Goal: Task Accomplishment & Management: Complete application form

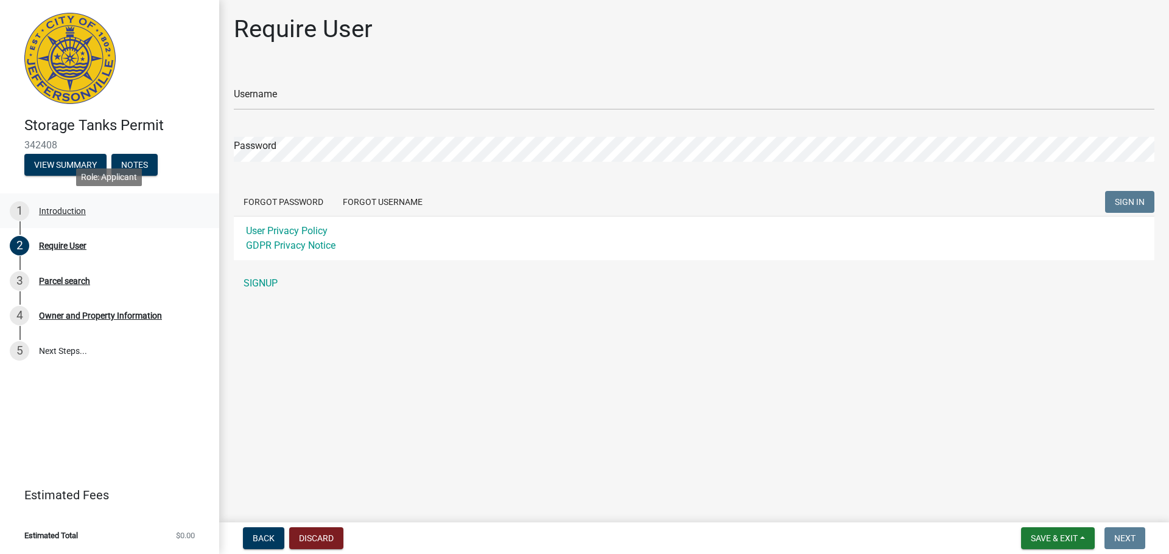
click at [51, 207] on div "Introduction" at bounding box center [62, 211] width 47 height 9
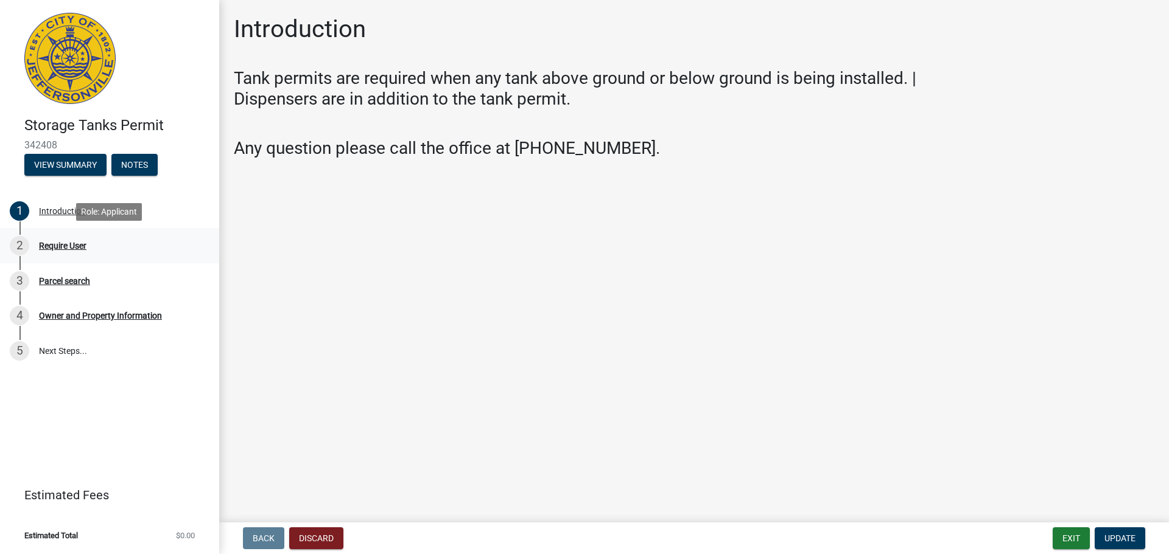
click at [71, 245] on div "Require User" at bounding box center [62, 246] width 47 height 9
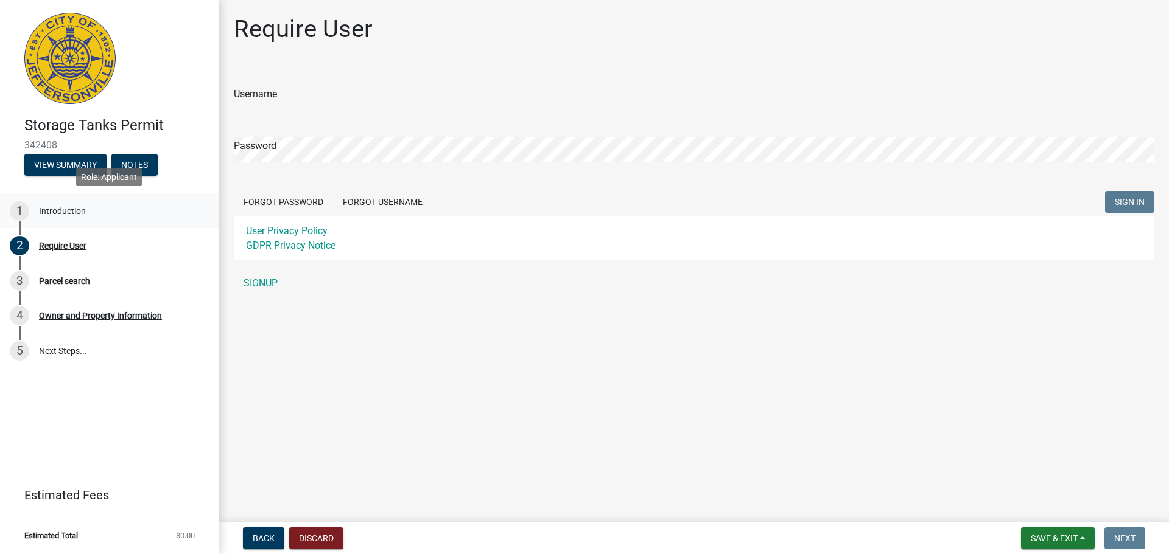
click at [74, 212] on div "Introduction" at bounding box center [62, 211] width 47 height 9
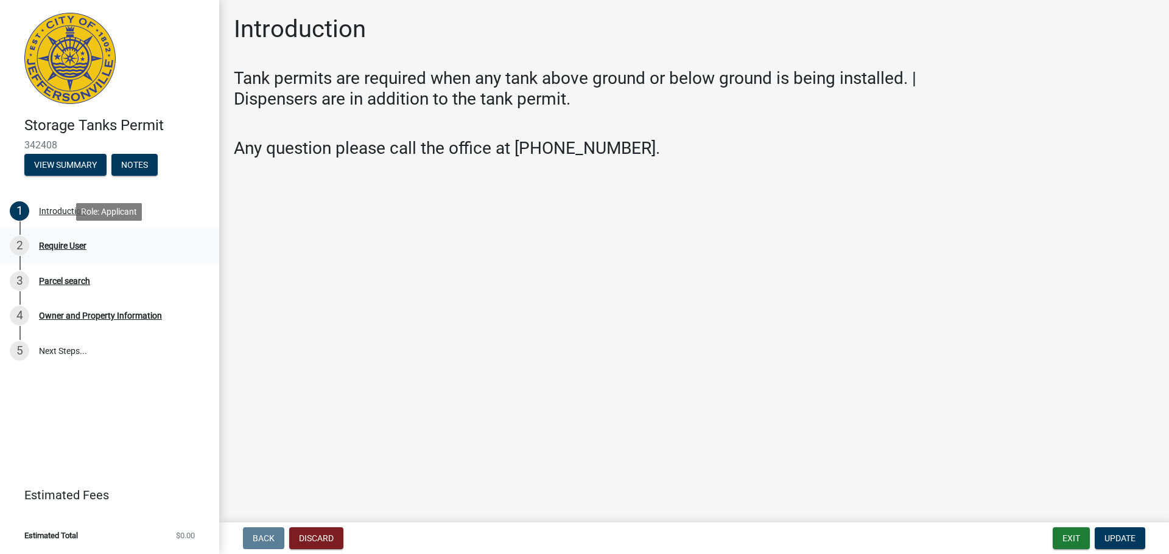
click at [72, 242] on div "Require User" at bounding box center [62, 246] width 47 height 9
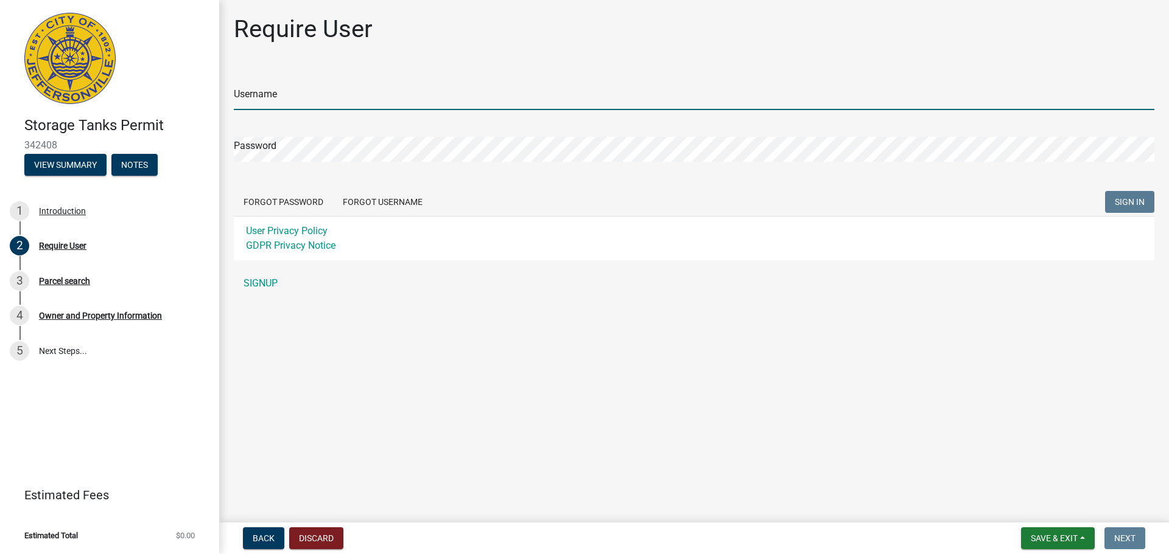
click at [253, 103] on input "Username" at bounding box center [694, 97] width 920 height 25
click at [262, 295] on link "SIGNUP" at bounding box center [694, 283] width 920 height 24
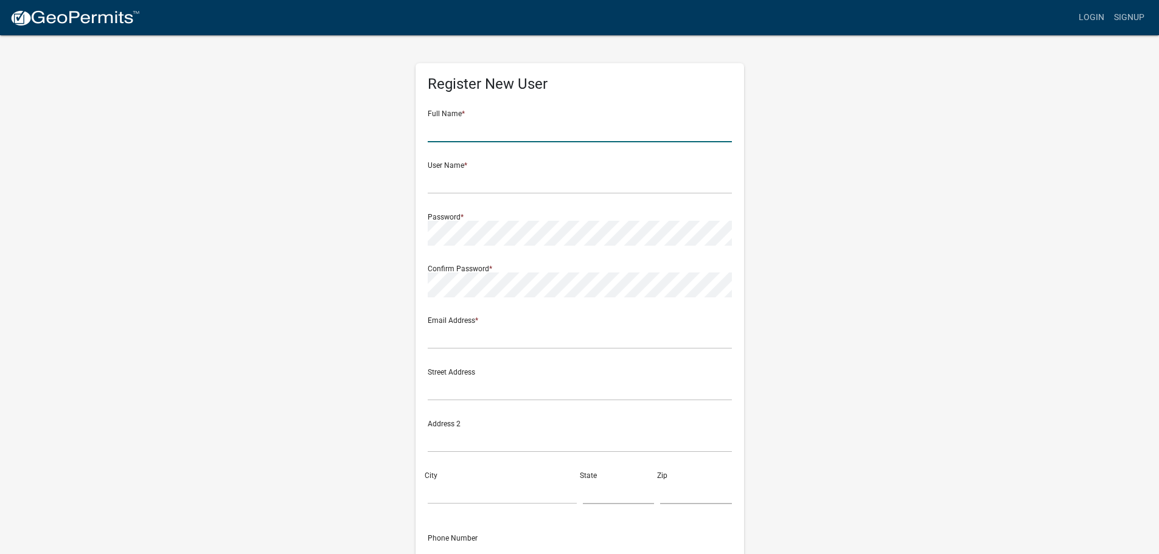
click at [485, 125] on input "text" at bounding box center [580, 129] width 304 height 25
type input "Donald Cullers"
type input "D"
type input "dcullers"
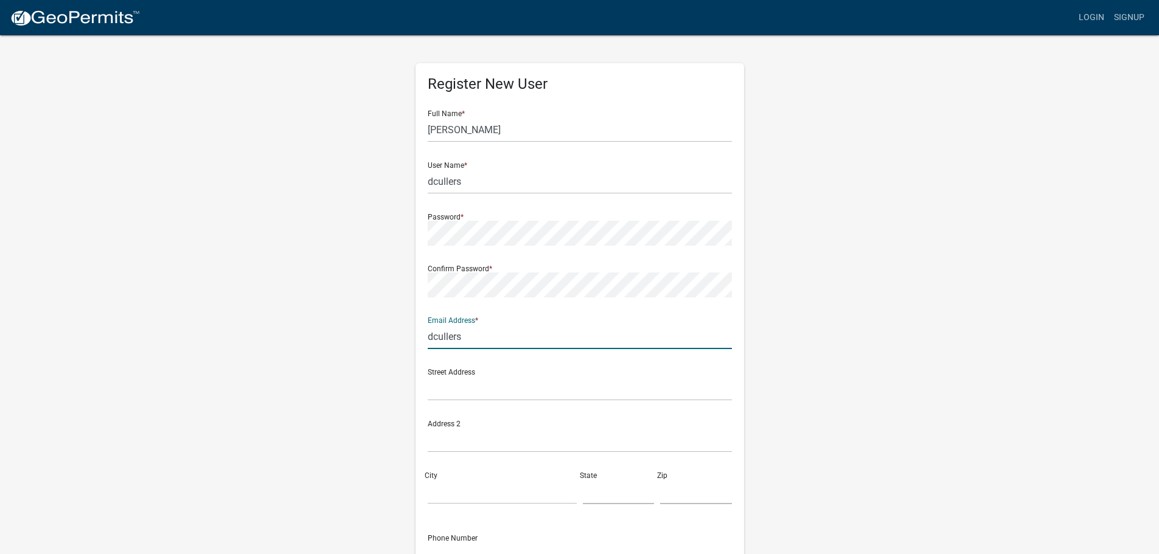
type input "dcullers@tcco.com"
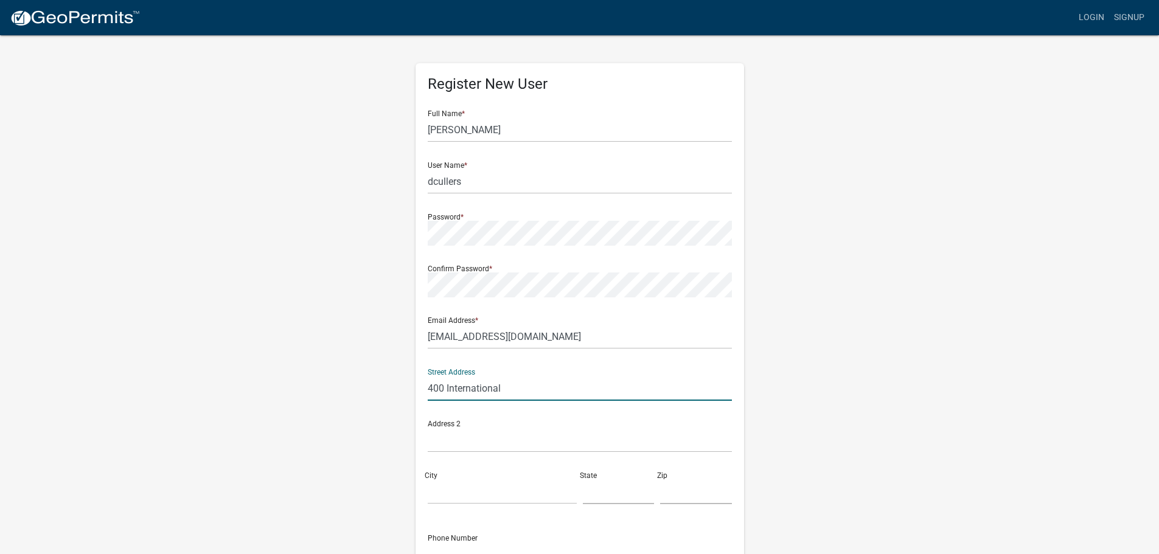
click at [533, 379] on input "400 International" at bounding box center [580, 388] width 304 height 25
type input "400 International Dr"
type input "Jeffersonville"
type input "IN"
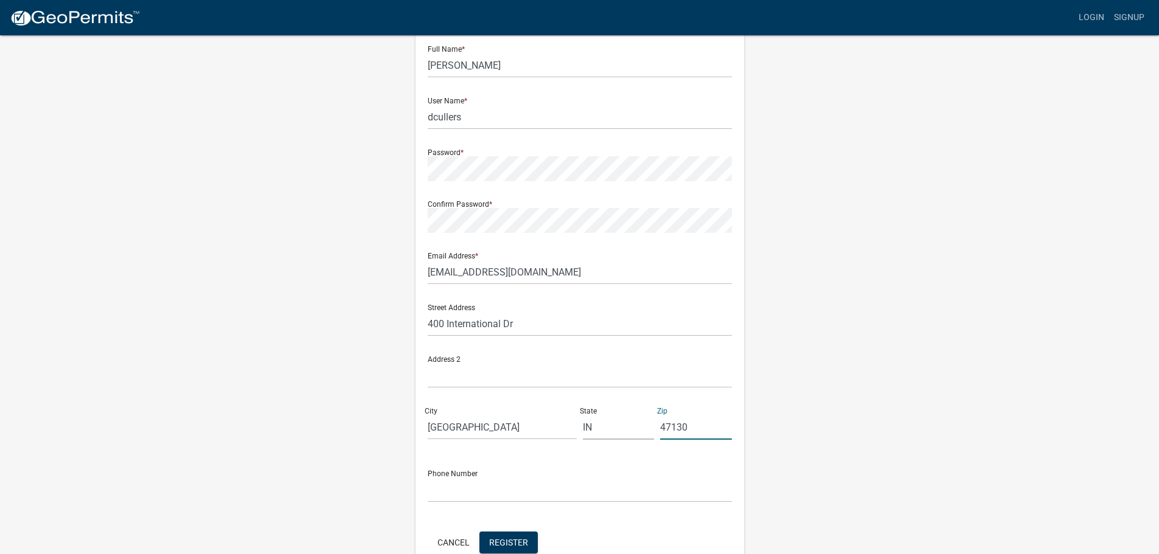
scroll to position [131, 0]
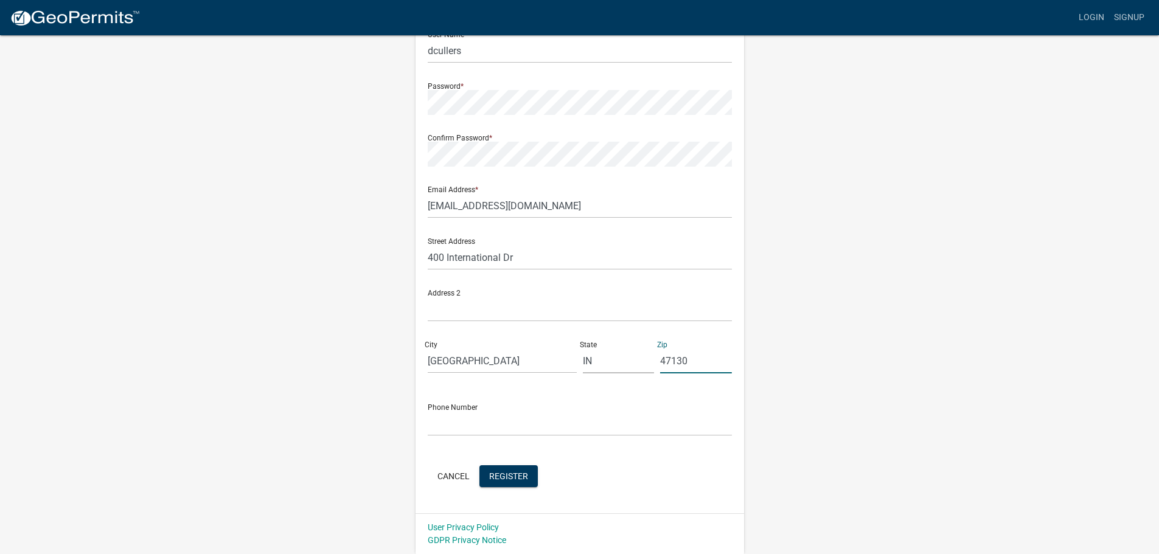
type input "47130"
click at [496, 431] on input "text" at bounding box center [580, 423] width 304 height 25
type input "2699533963"
click at [502, 488] on div "Cancel Register" at bounding box center [580, 478] width 304 height 25
click at [502, 484] on button "Register" at bounding box center [509, 477] width 58 height 22
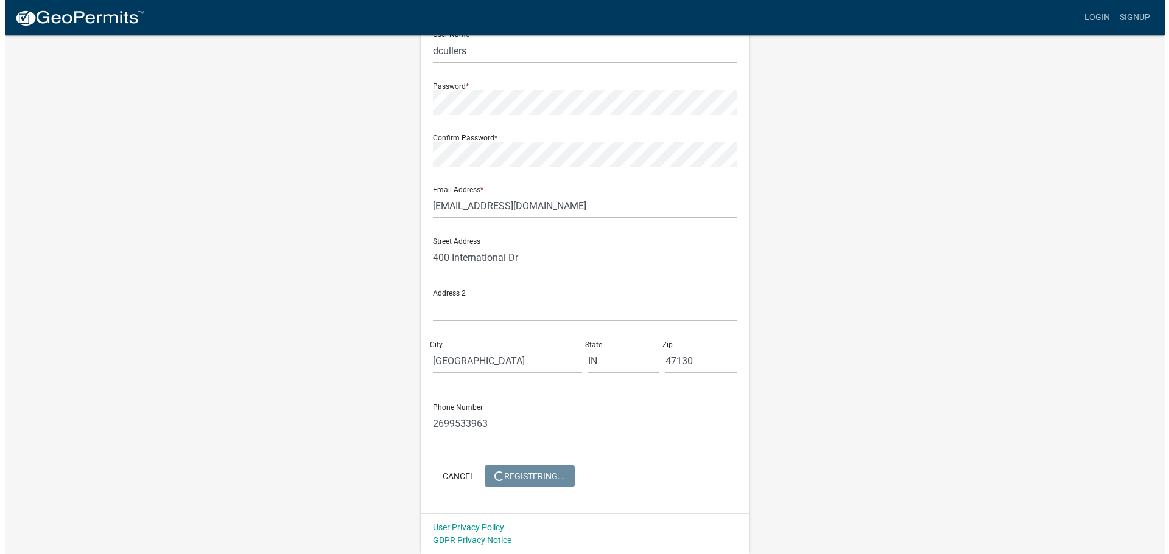
scroll to position [0, 0]
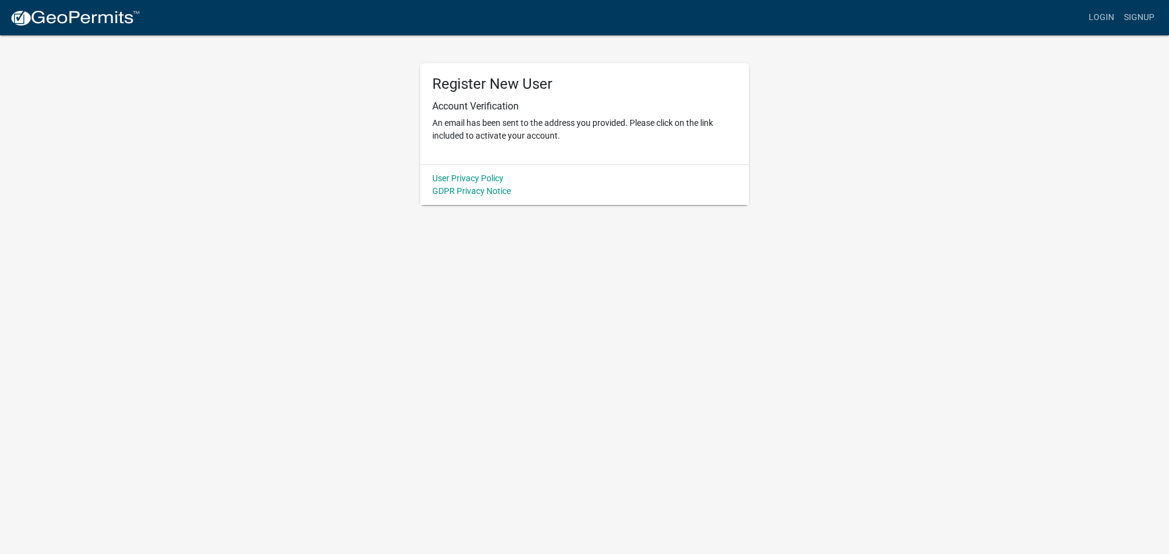
drag, startPoint x: 523, startPoint y: 248, endPoint x: 516, endPoint y: 234, distance: 15.8
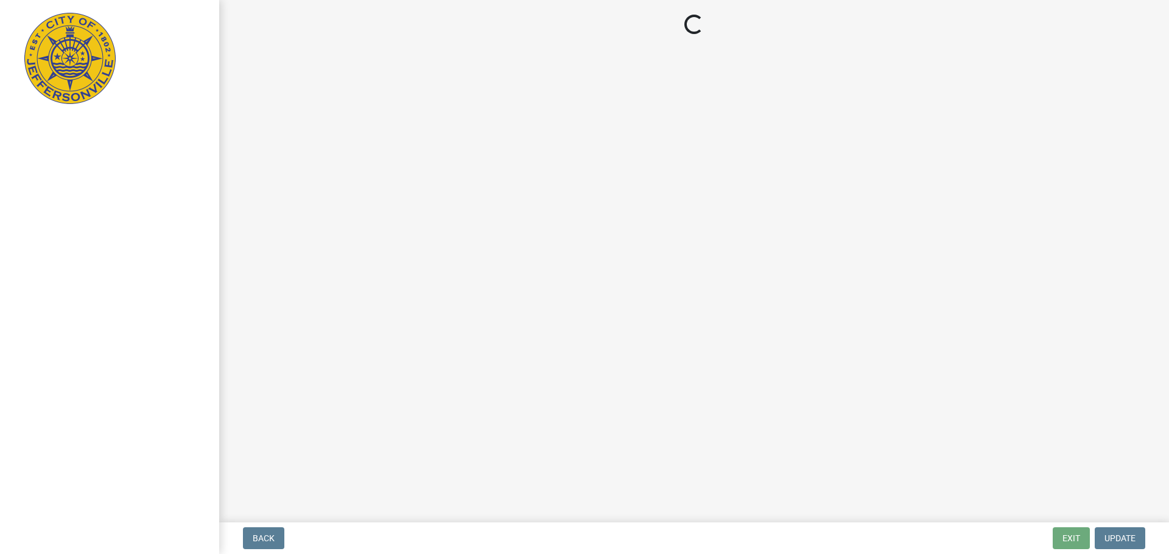
click at [528, 192] on main "Loading..." at bounding box center [693, 259] width 949 height 518
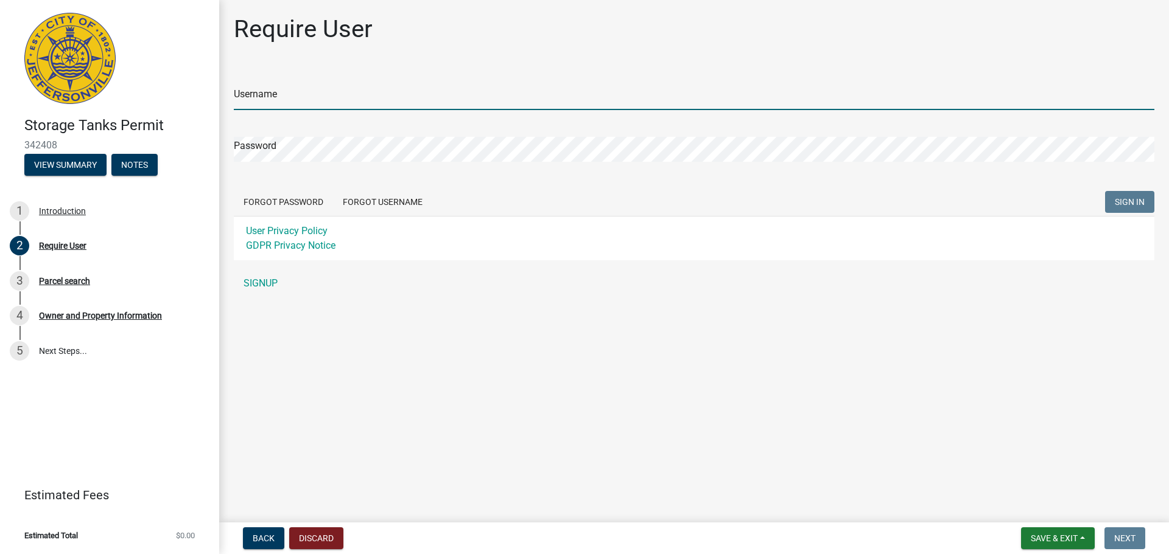
type input "dcullers"
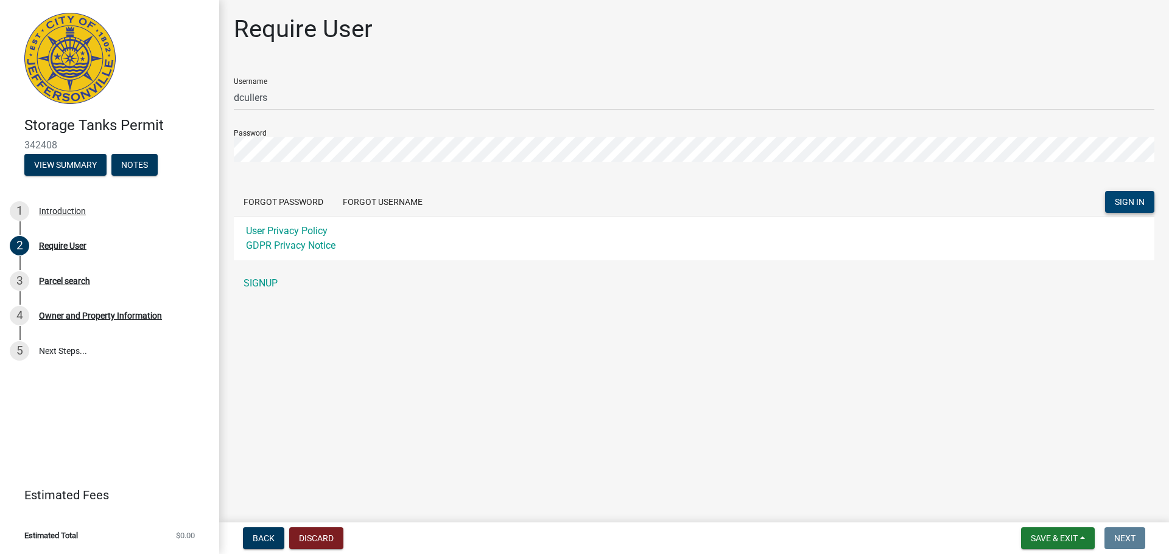
click at [1120, 195] on button "SIGN IN" at bounding box center [1129, 202] width 49 height 22
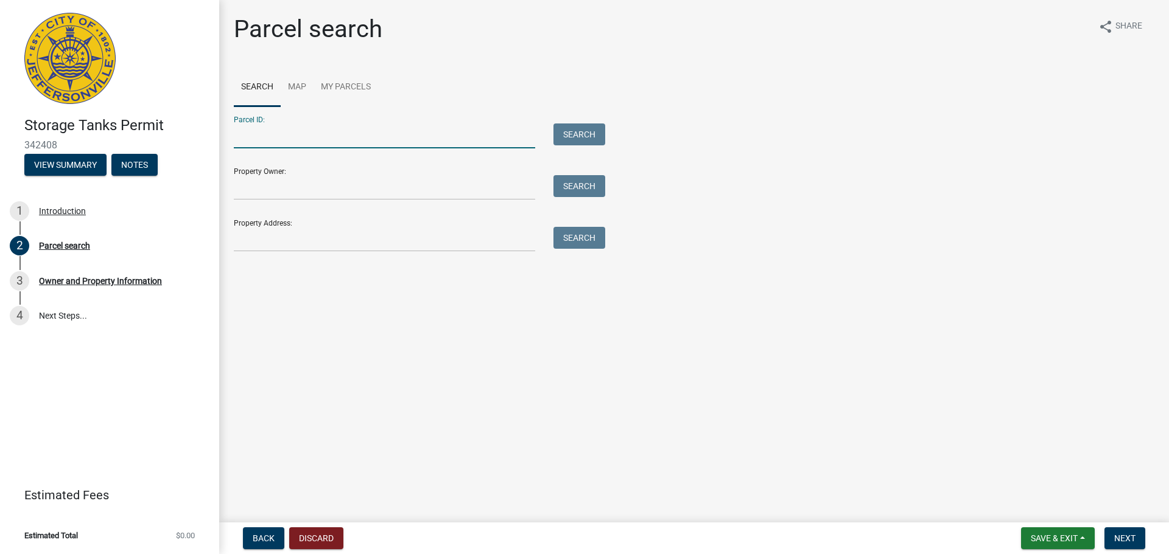
click at [282, 139] on input "Parcel ID:" at bounding box center [384, 136] width 301 height 25
click at [299, 242] on input "Property Address:" at bounding box center [384, 239] width 301 height 25
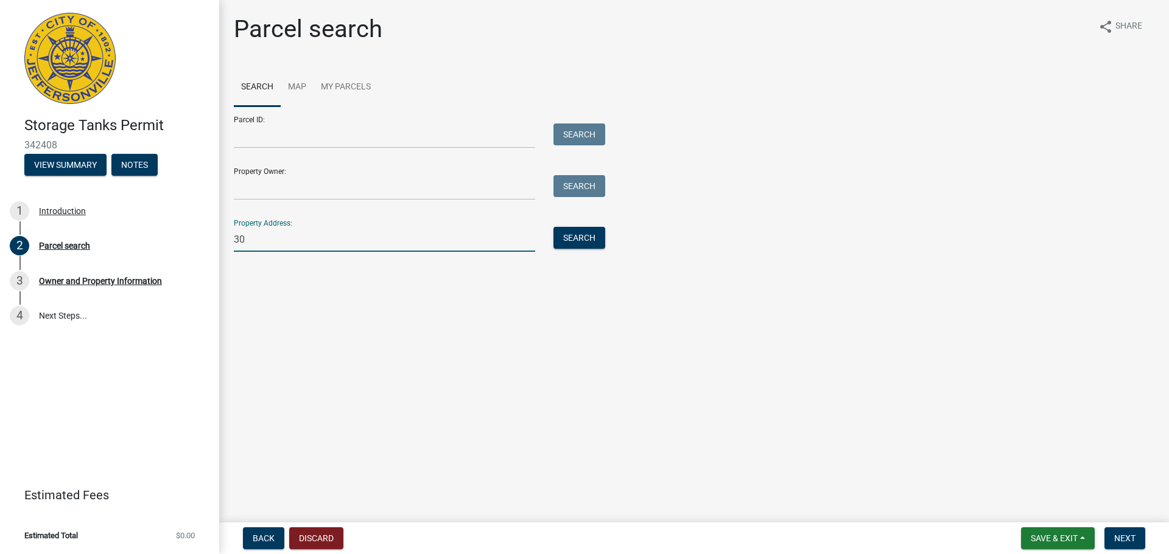
type input "3"
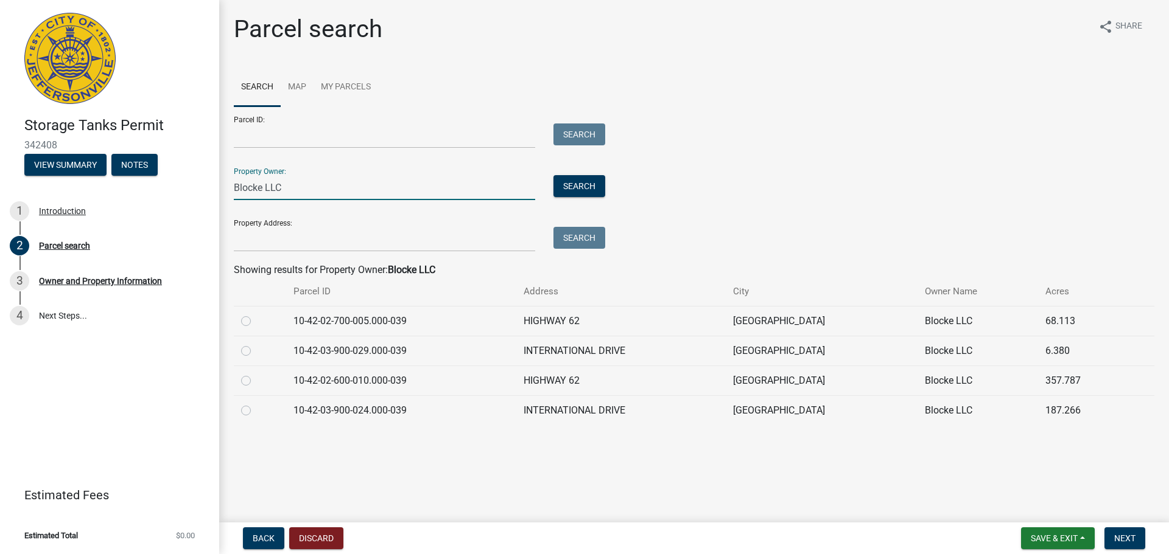
type input "Blocke LLC"
drag, startPoint x: 298, startPoint y: 185, endPoint x: 211, endPoint y: 180, distance: 87.2
click at [211, 180] on div "Storage Tanks Permit 342408 View Summary Notes 1 Introduction 2 Parcel search 3…" at bounding box center [584, 277] width 1169 height 554
click at [296, 249] on input "Property Address:" at bounding box center [384, 239] width 301 height 25
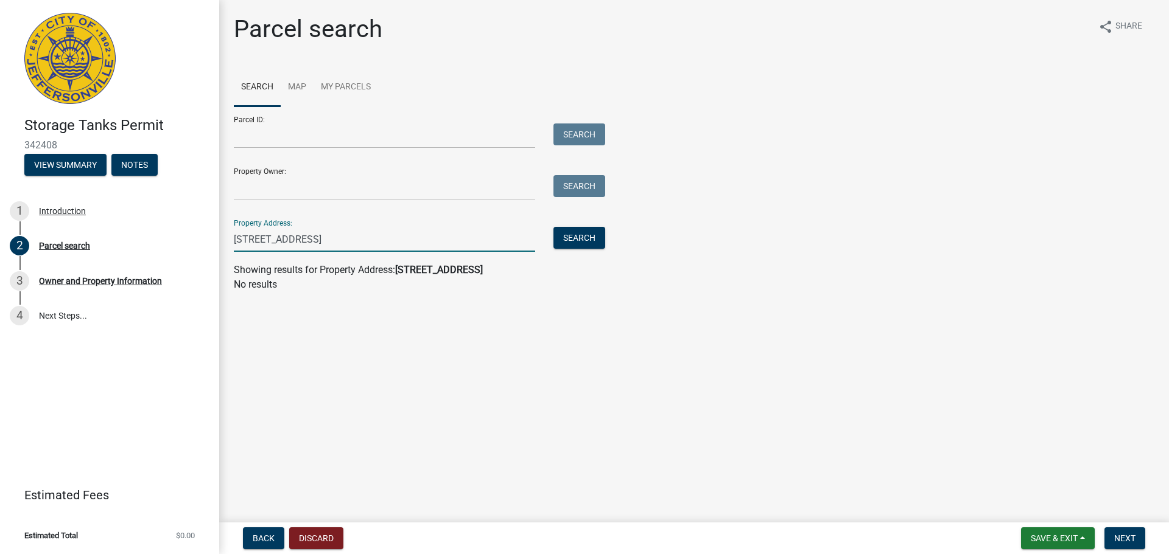
click at [299, 240] on input "300 internation drive" at bounding box center [384, 239] width 301 height 25
click at [389, 234] on input "300 international drive" at bounding box center [384, 239] width 301 height 25
type input "300 international"
click at [596, 250] on div "Search" at bounding box center [576, 239] width 64 height 25
click at [591, 241] on button "Search" at bounding box center [579, 238] width 52 height 22
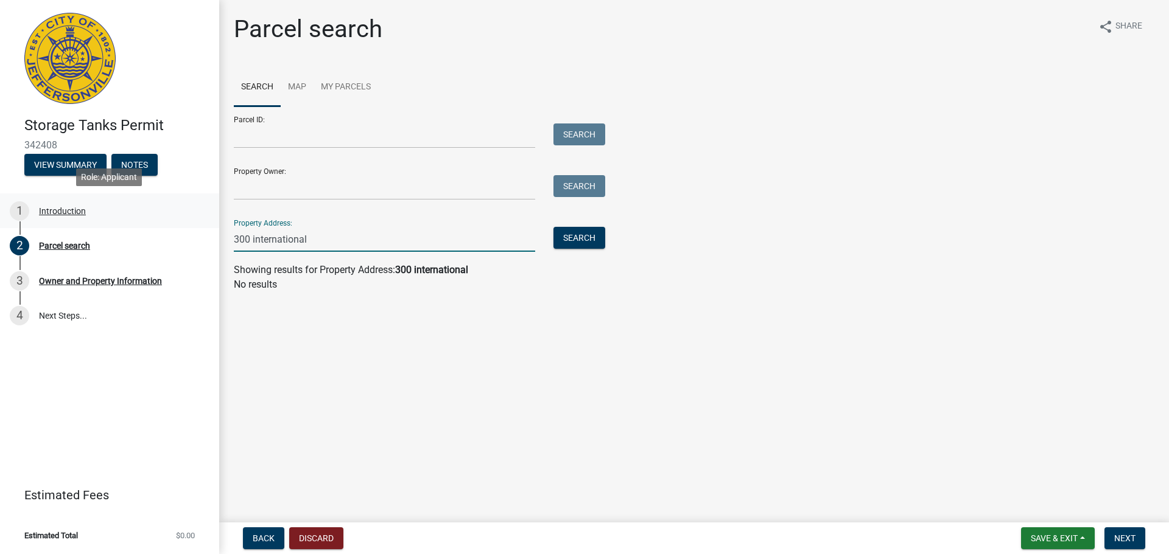
drag, startPoint x: 213, startPoint y: 233, endPoint x: 71, endPoint y: 223, distance: 142.2
click at [71, 223] on div "Storage Tanks Permit 342408 View Summary Notes 1 Introduction 2 Parcel search 3…" at bounding box center [584, 277] width 1169 height 554
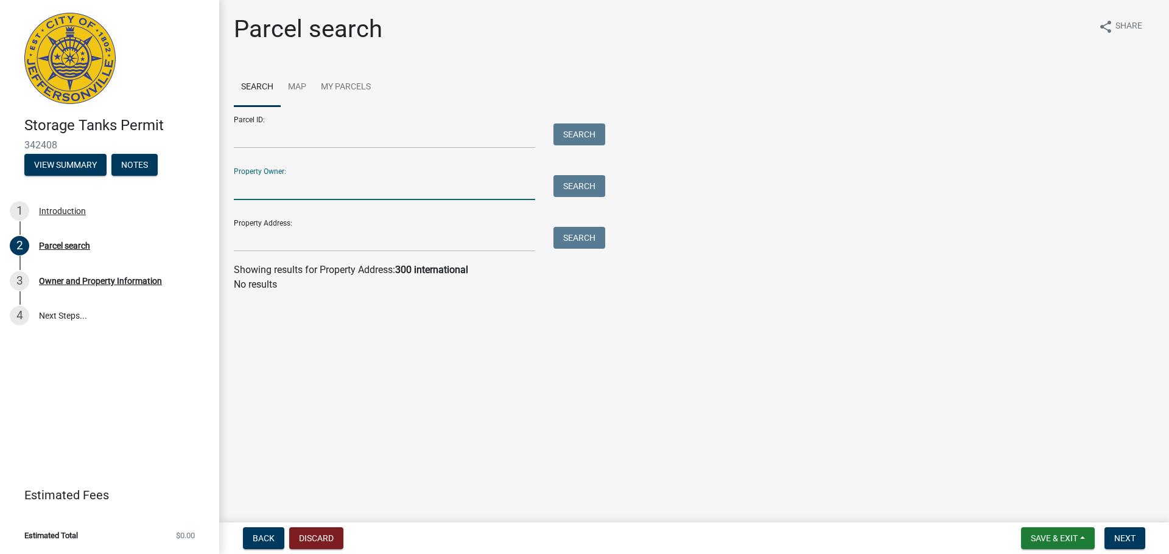
click at [320, 177] on input "Property Owner:" at bounding box center [384, 187] width 301 height 25
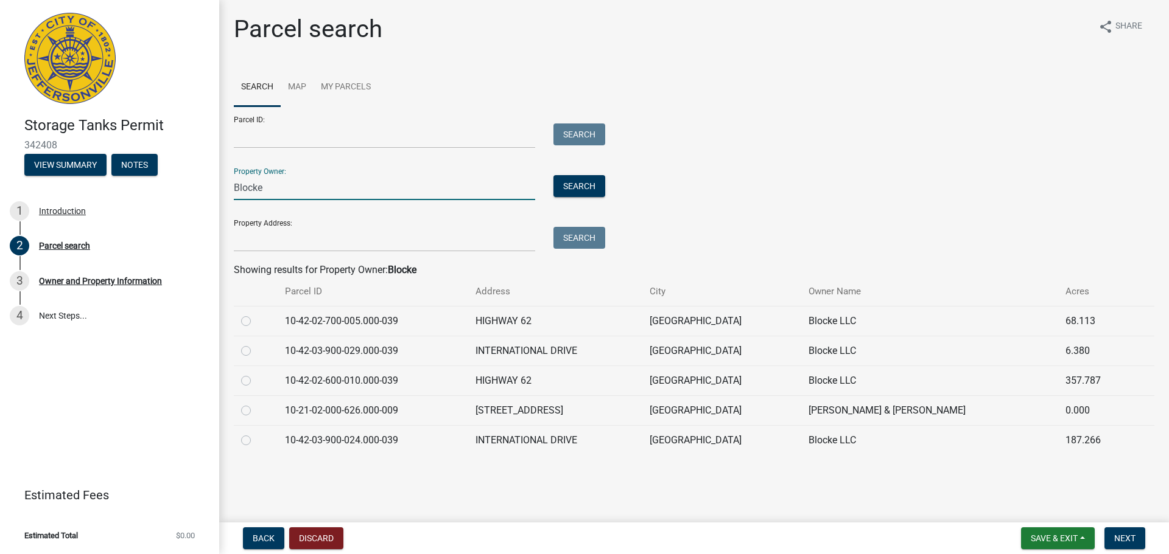
type input "Blocke"
click at [256, 433] on label at bounding box center [256, 433] width 0 height 0
click at [256, 441] on input "radio" at bounding box center [260, 437] width 8 height 8
radio input "true"
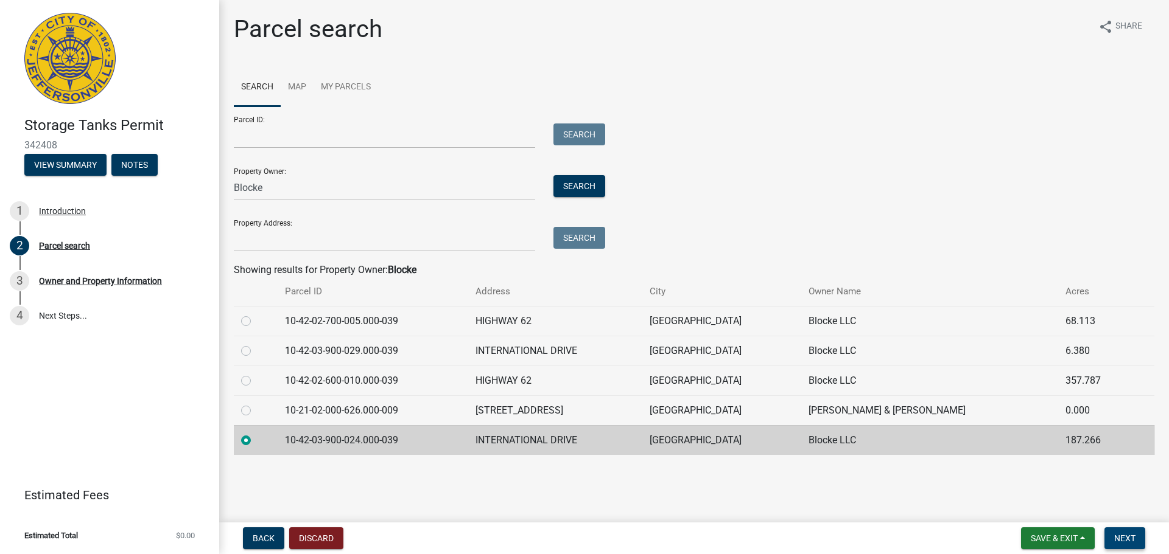
click at [1128, 537] on span "Next" at bounding box center [1124, 539] width 21 height 10
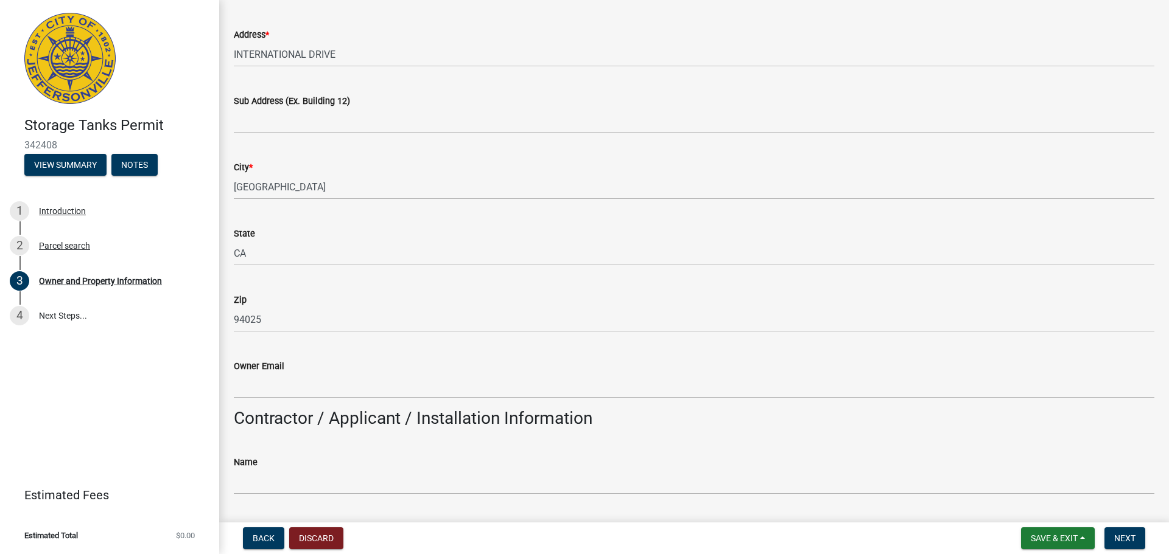
scroll to position [183, 0]
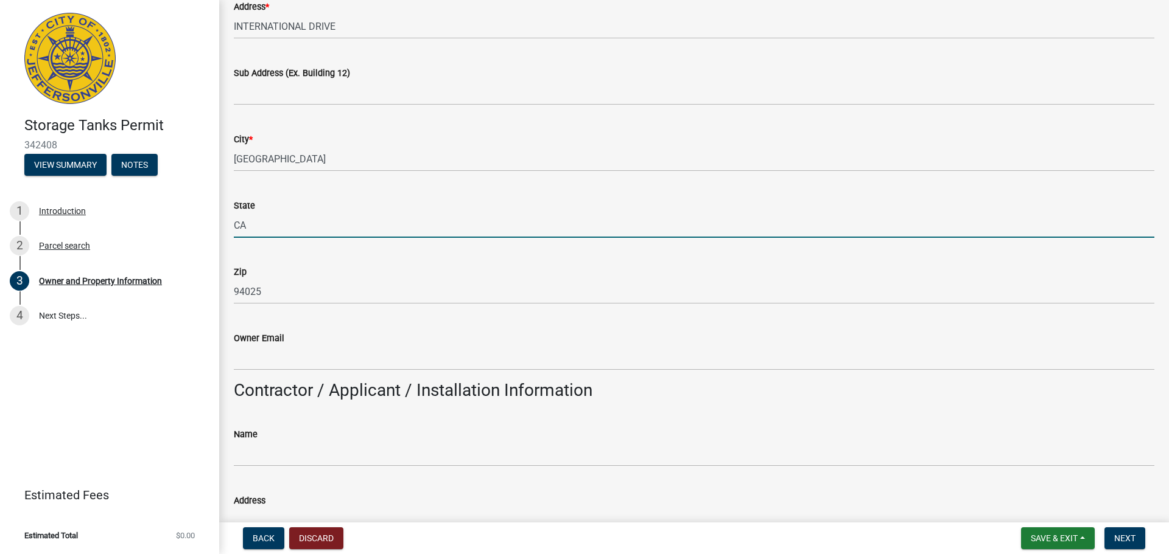
click at [283, 225] on input "CA" at bounding box center [694, 225] width 920 height 25
type input "CA"
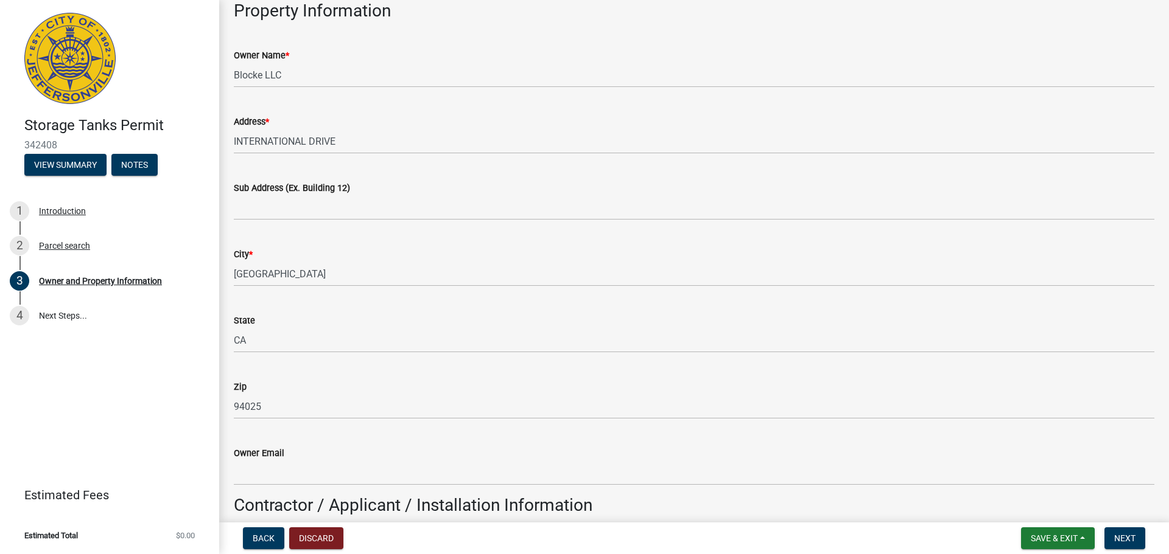
scroll to position [0, 0]
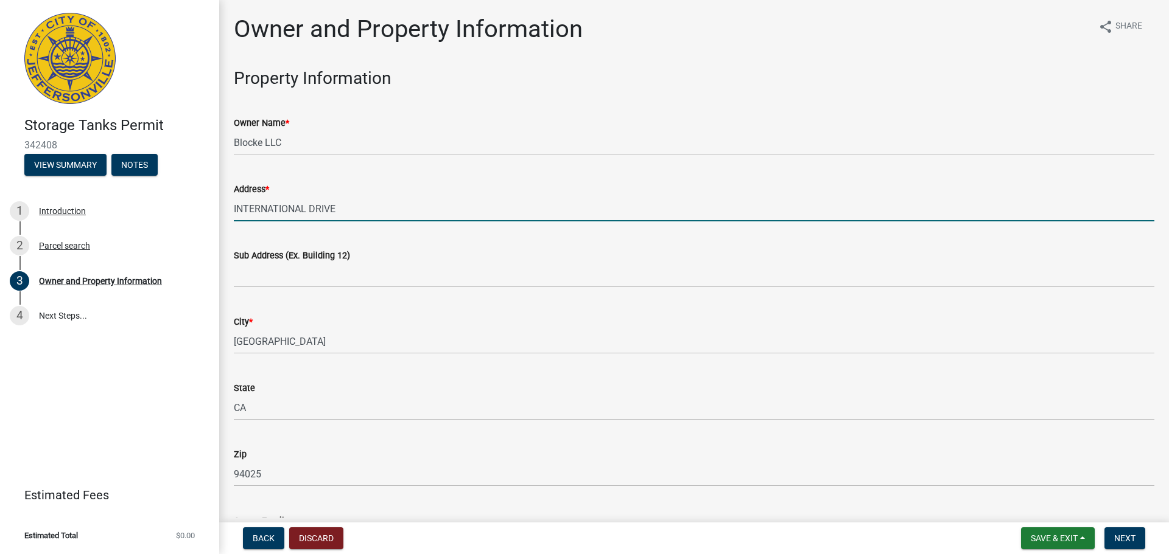
click at [234, 206] on input "INTERNATIONAL DRIVE" at bounding box center [694, 209] width 920 height 25
type input "300 INTERNATIONAL DRIVE"
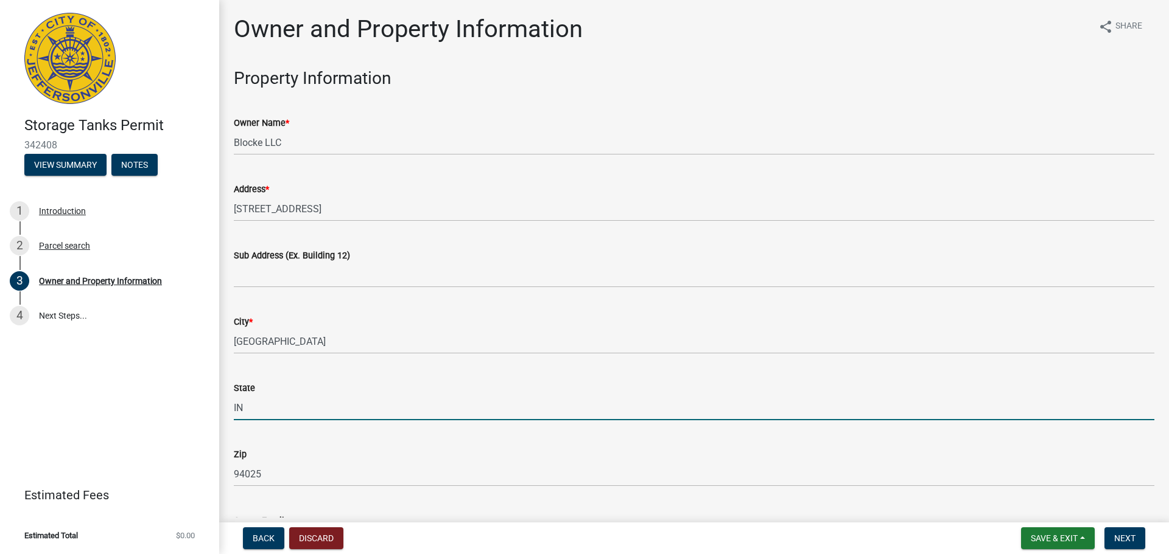
type input "IN"
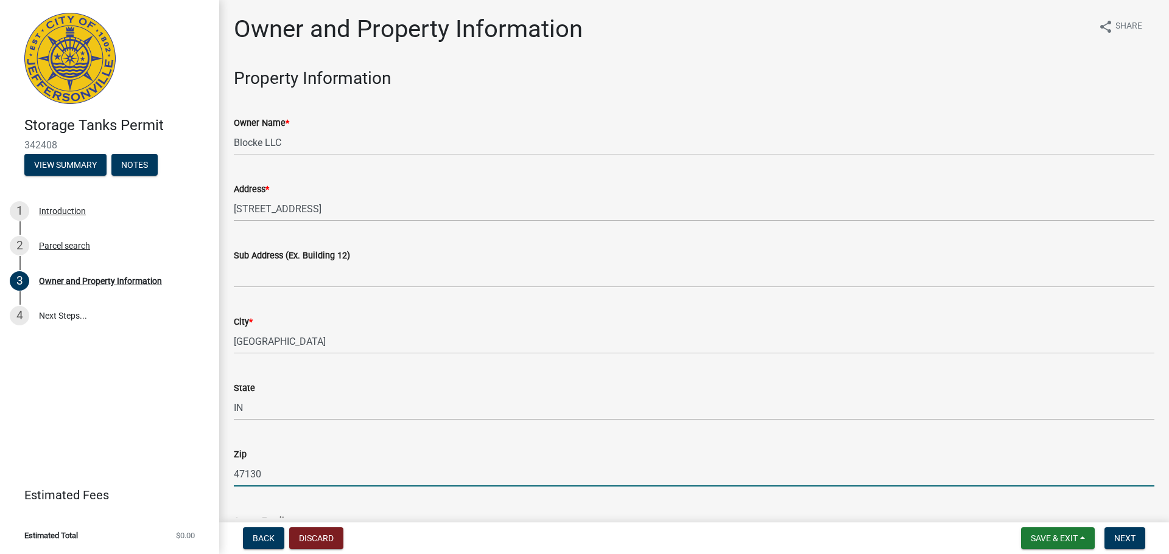
type input "47130"
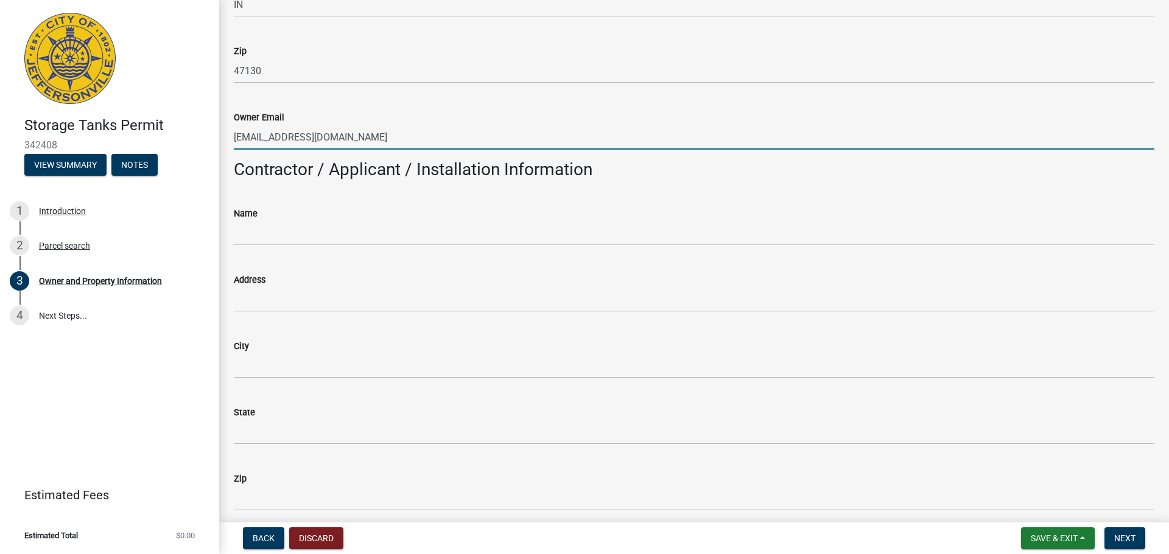
scroll to position [464, 0]
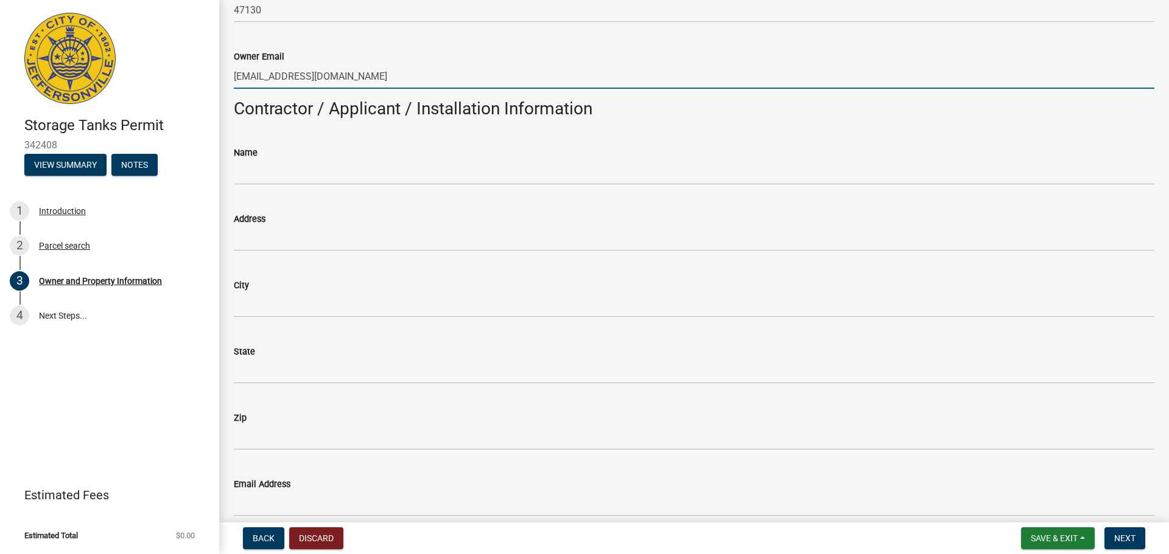
type input "environmental@meta.com"
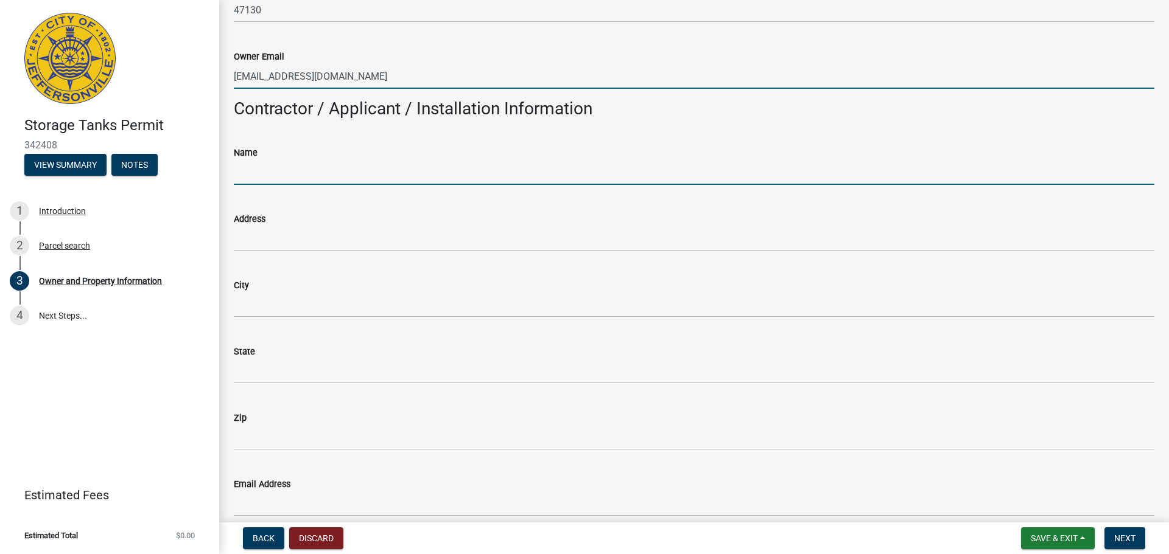
click at [298, 180] on input "Name" at bounding box center [694, 172] width 920 height 25
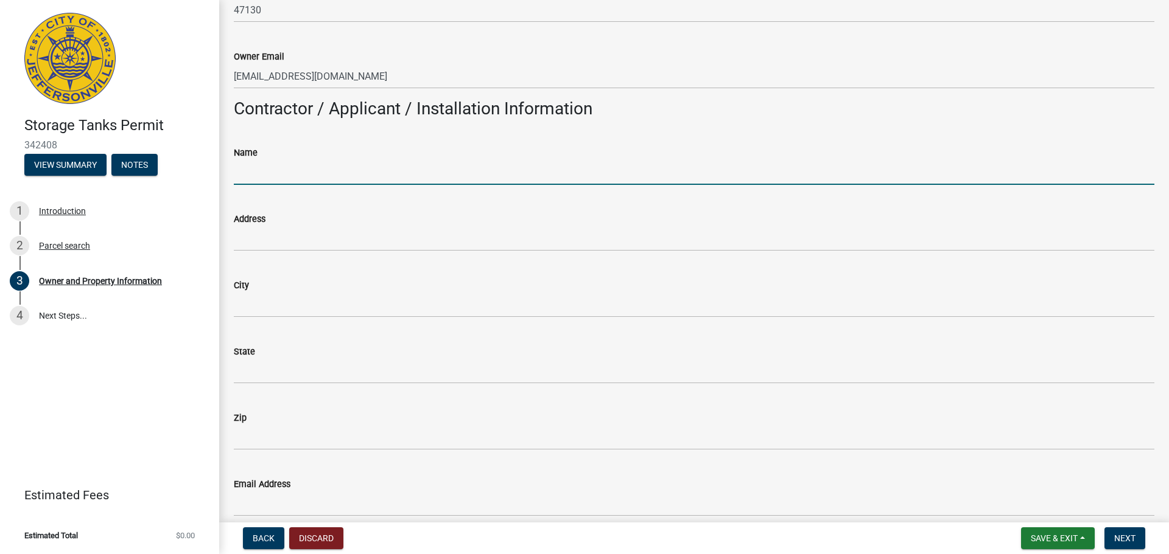
click at [351, 173] on input "Name" at bounding box center [694, 172] width 920 height 25
type input "Blocke LLC"
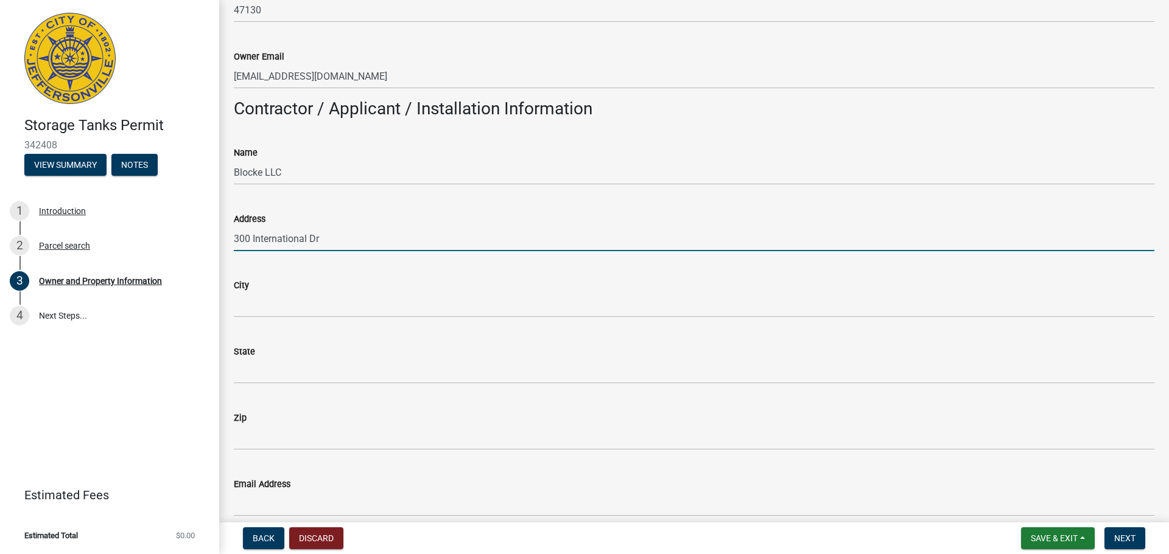
type input "300 International Dr"
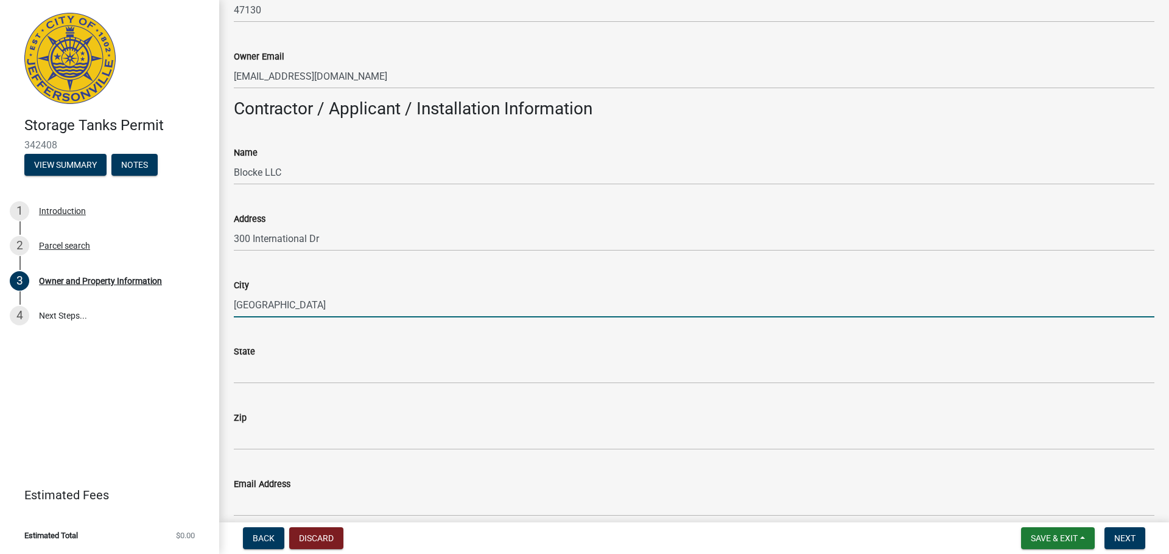
type input "Jeffersonville"
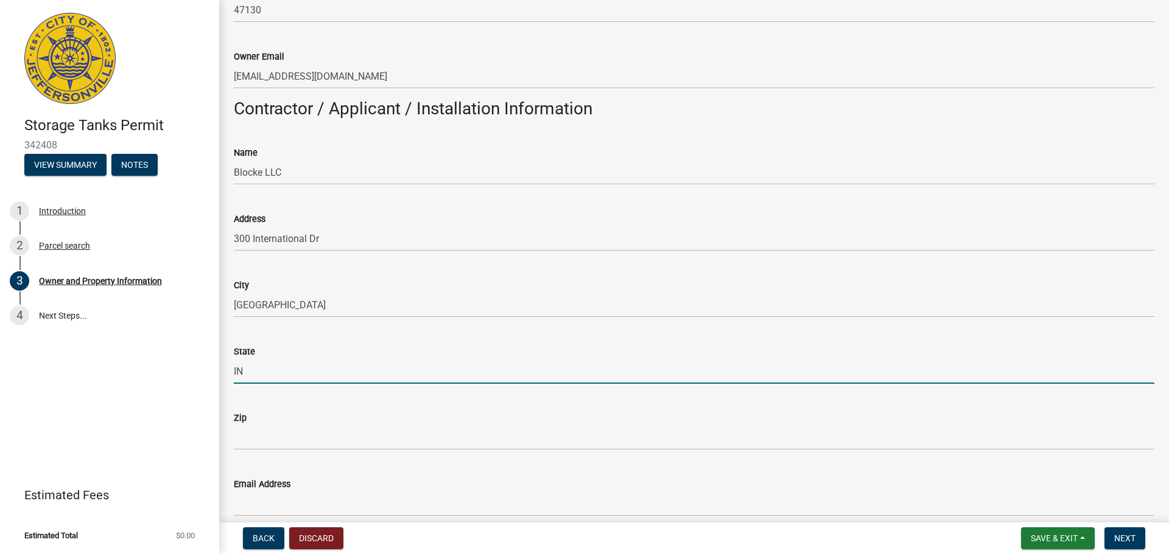
type input "IN"
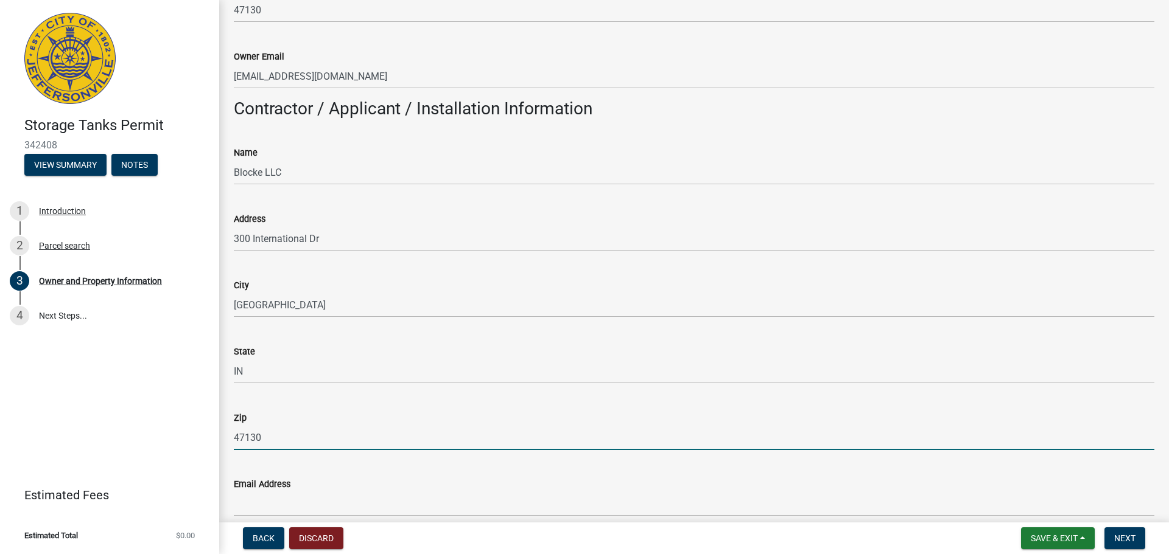
type input "47130"
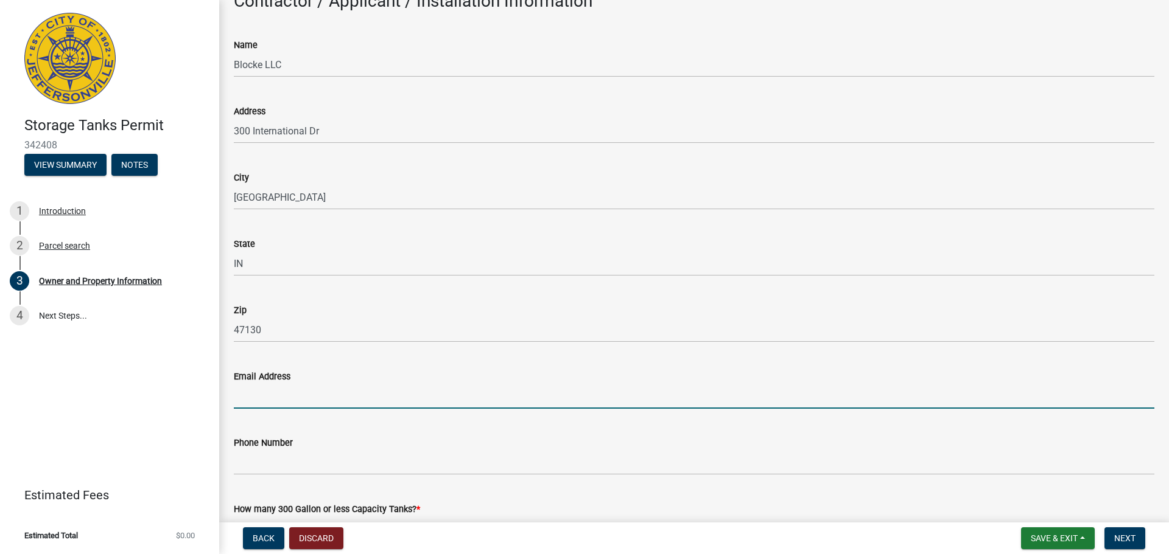
scroll to position [769, 0]
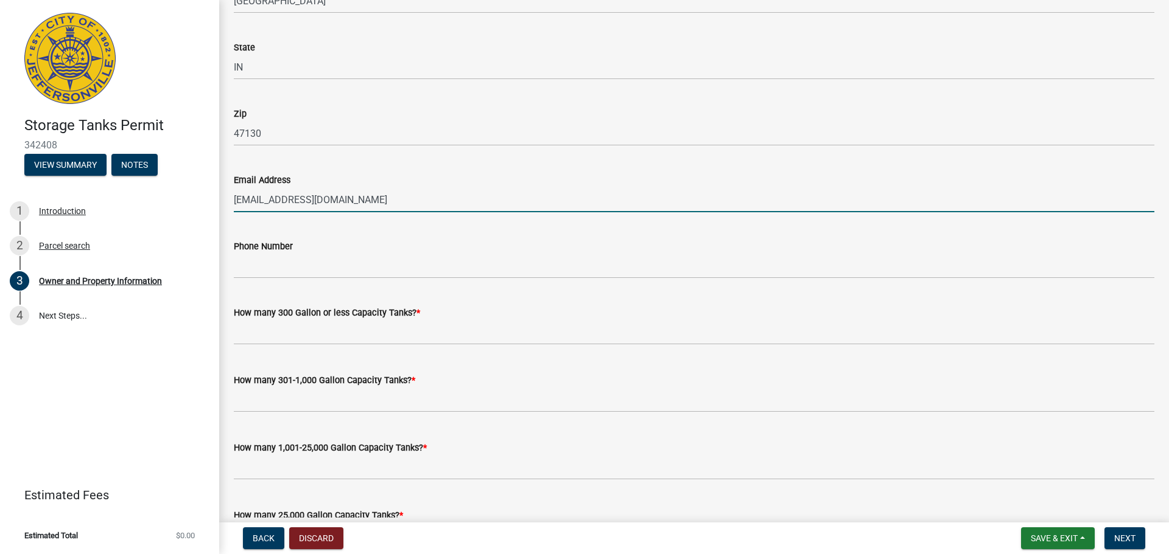
type input "environmental@meta.com"
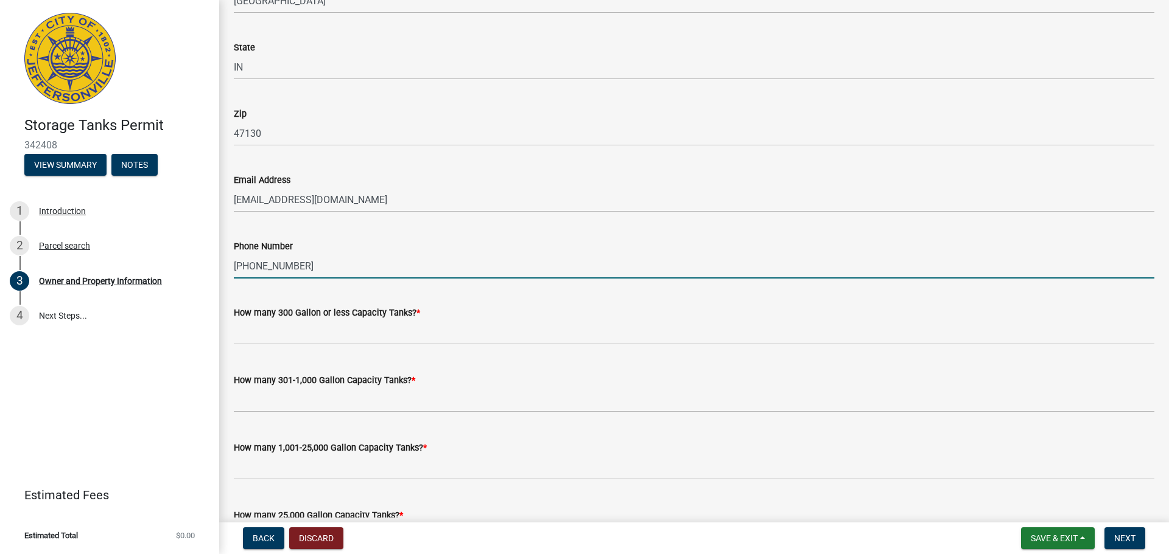
type input "650-308-7461"
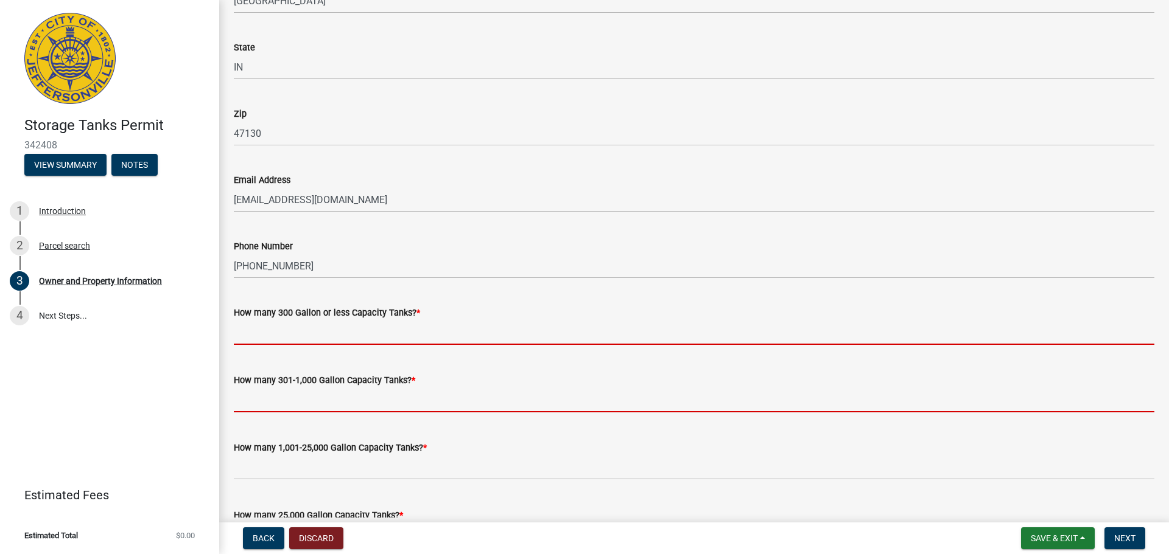
click at [306, 397] on form "How many 301-1,000 Gallon Capacity Tanks? *" at bounding box center [694, 393] width 920 height 40
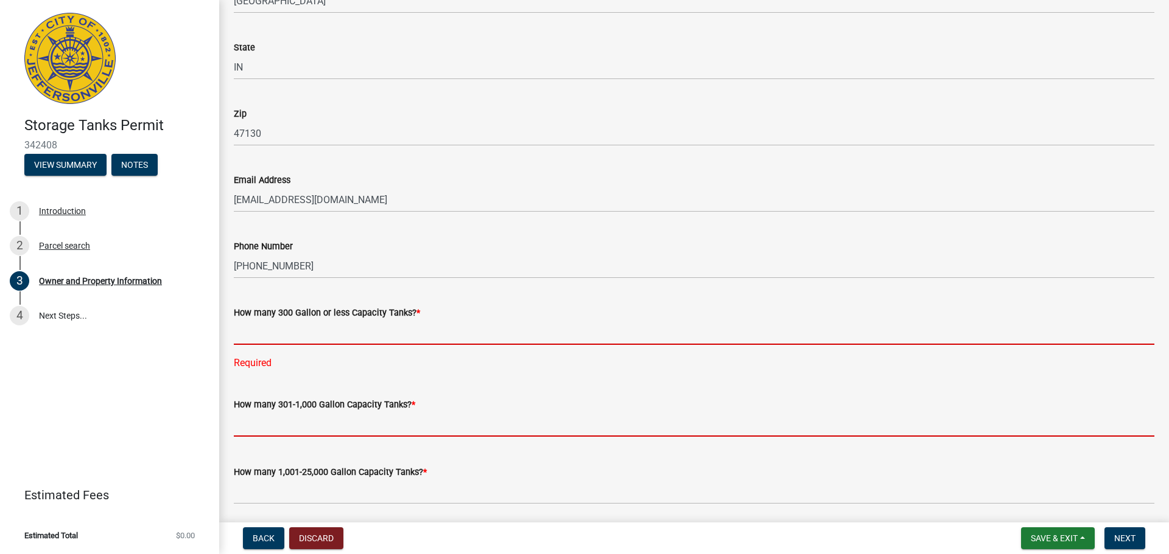
click at [271, 327] on input "text" at bounding box center [694, 332] width 920 height 25
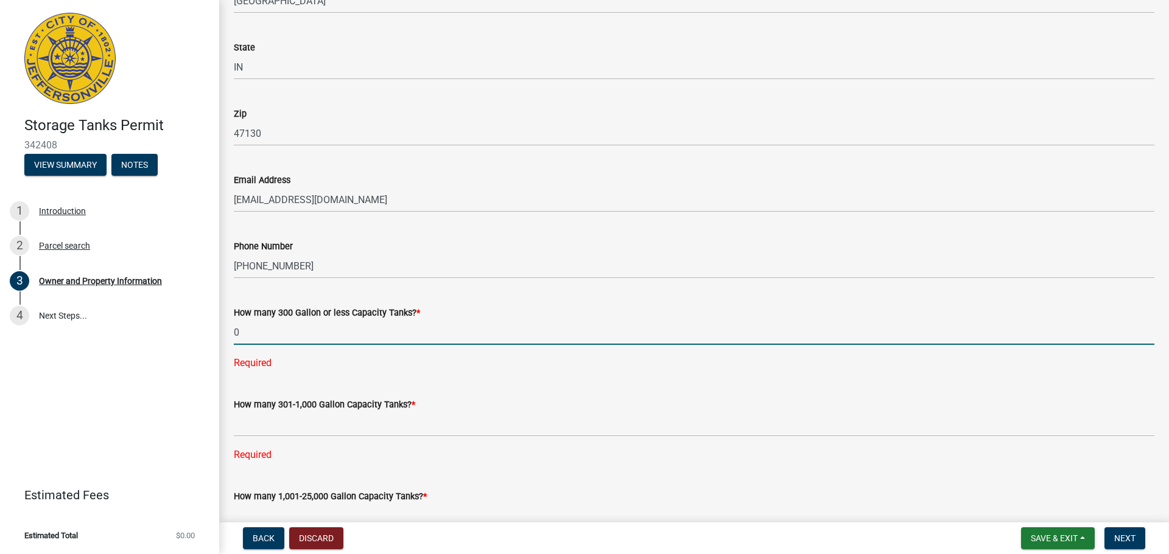
type input "0"
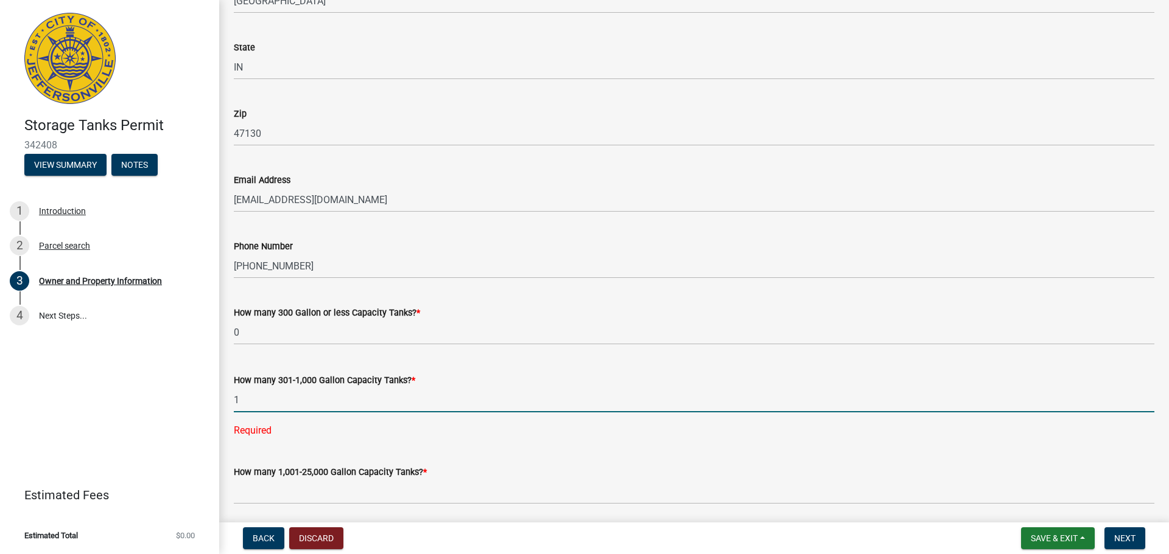
type input "1"
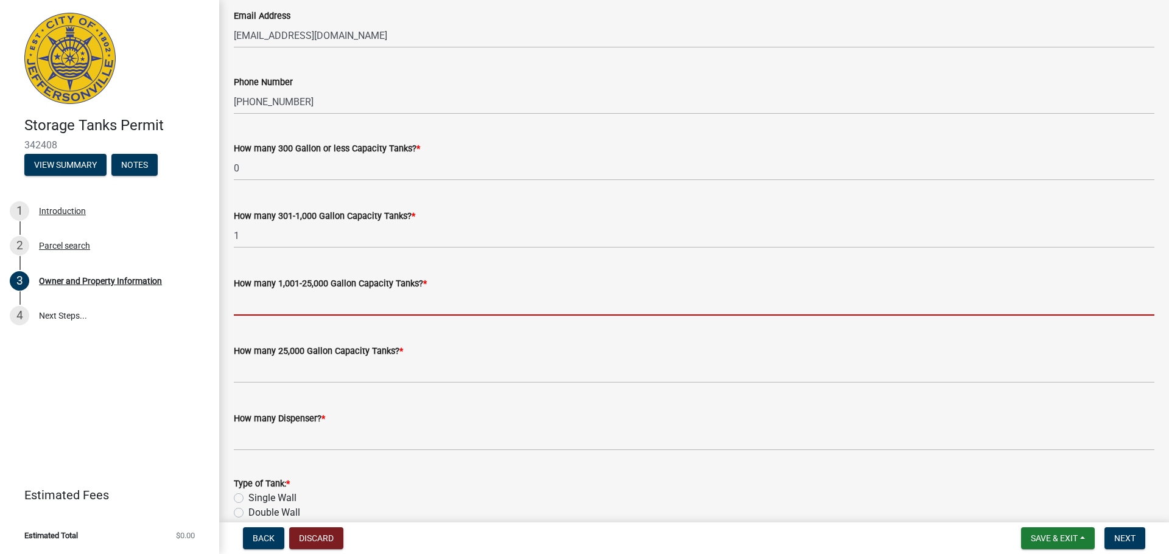
scroll to position [951, 0]
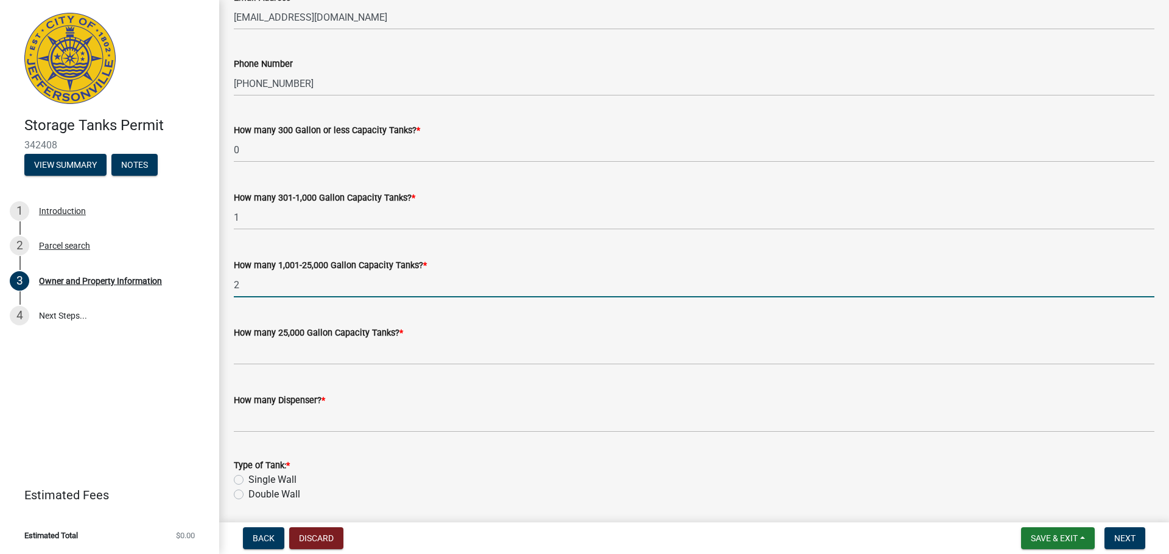
type input "2"
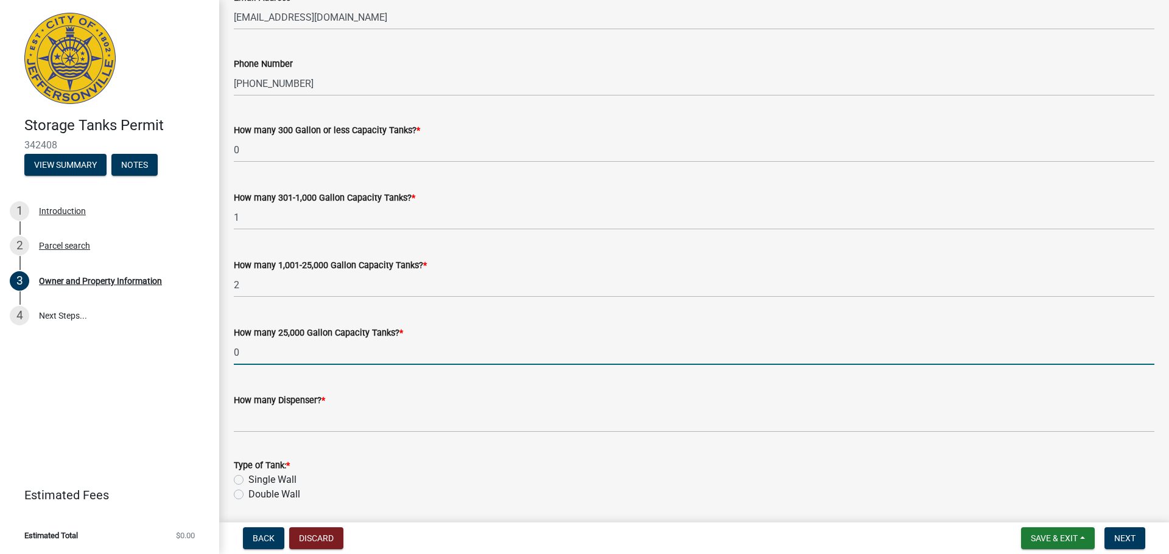
type input "0"
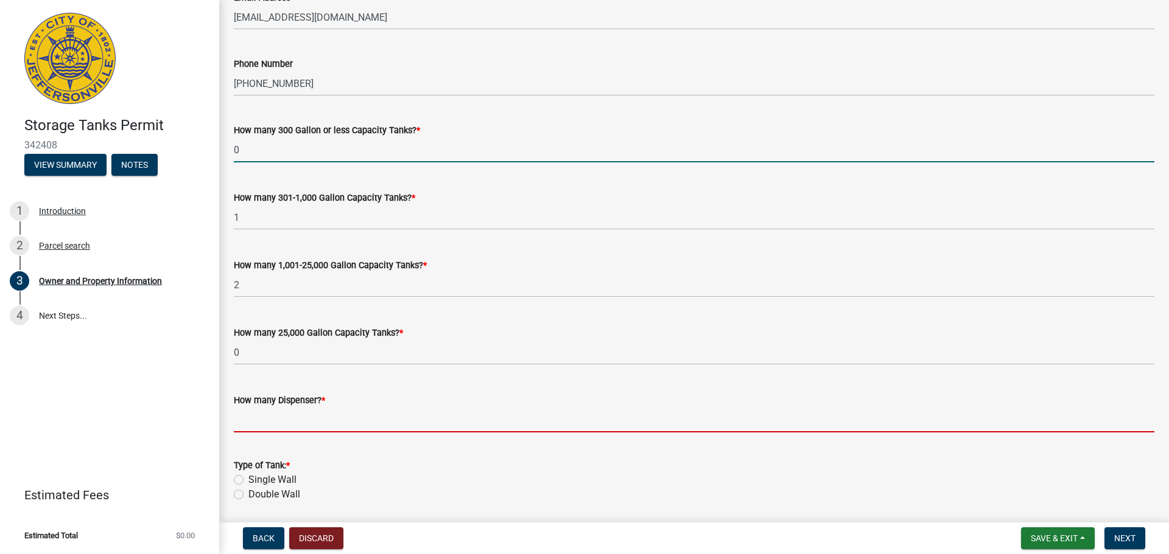
click at [260, 143] on input "0" at bounding box center [694, 150] width 920 height 25
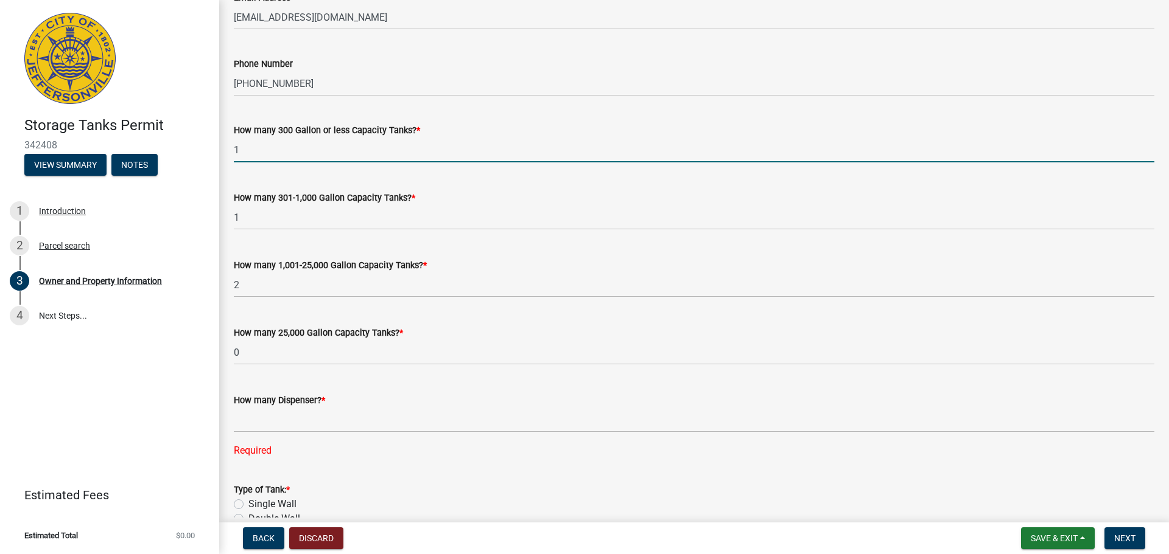
type input "1"
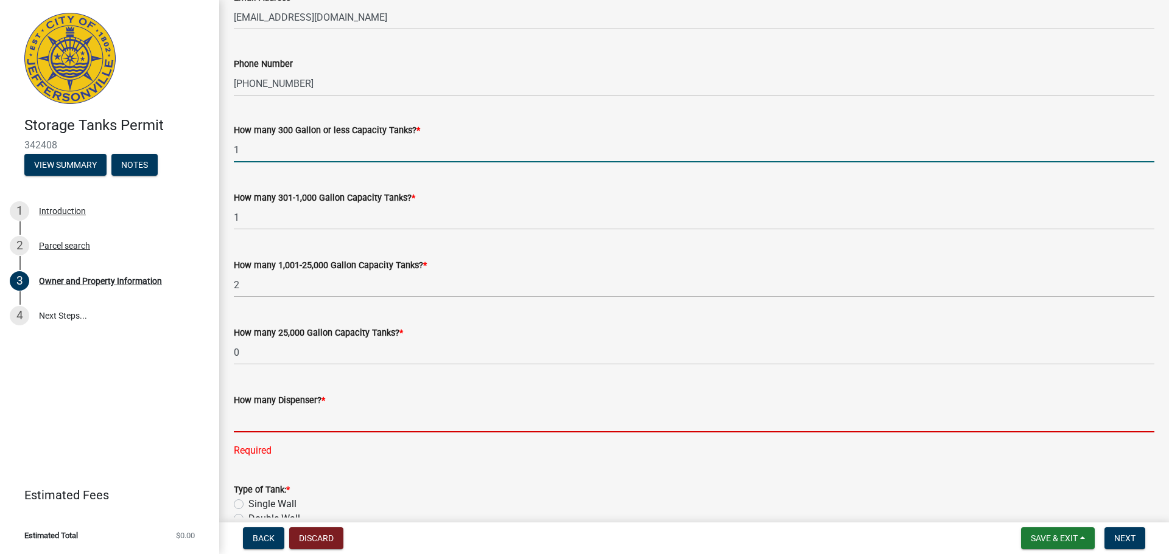
click at [302, 419] on input "text" at bounding box center [694, 420] width 920 height 25
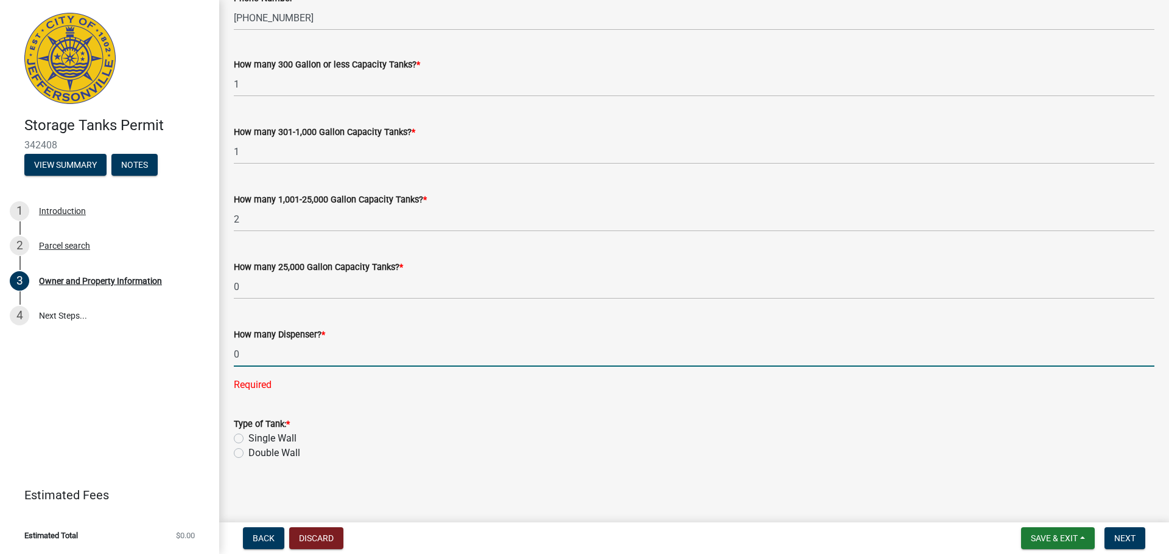
scroll to position [1018, 0]
type input "0"
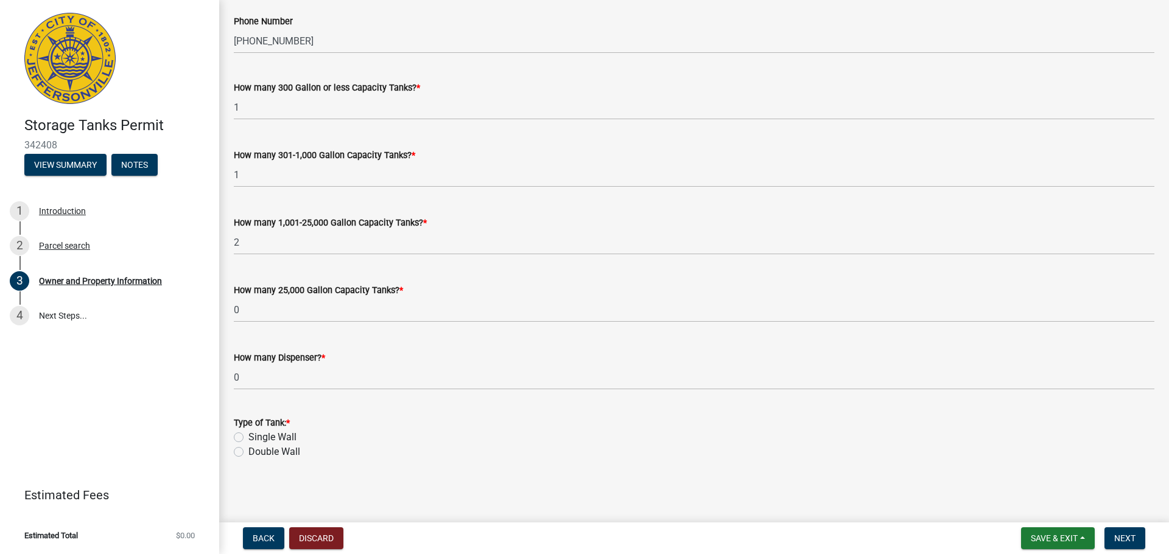
scroll to position [994, 0]
click at [285, 438] on label "Single Wall" at bounding box center [272, 437] width 48 height 15
click at [256, 438] on input "Single Wall" at bounding box center [252, 434] width 8 height 8
radio input "true"
click at [1124, 537] on span "Next" at bounding box center [1124, 539] width 21 height 10
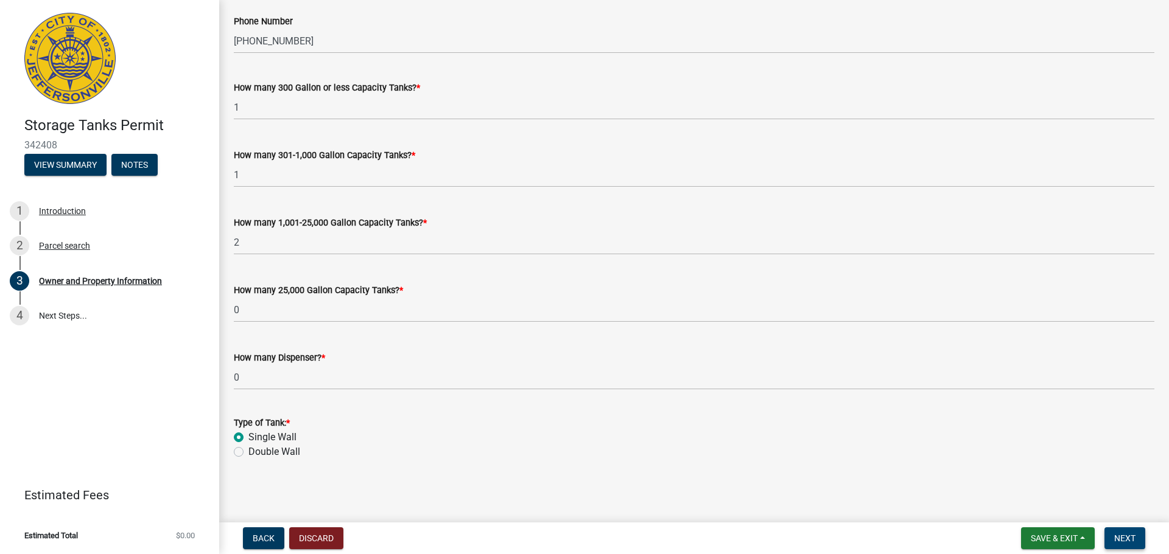
scroll to position [0, 0]
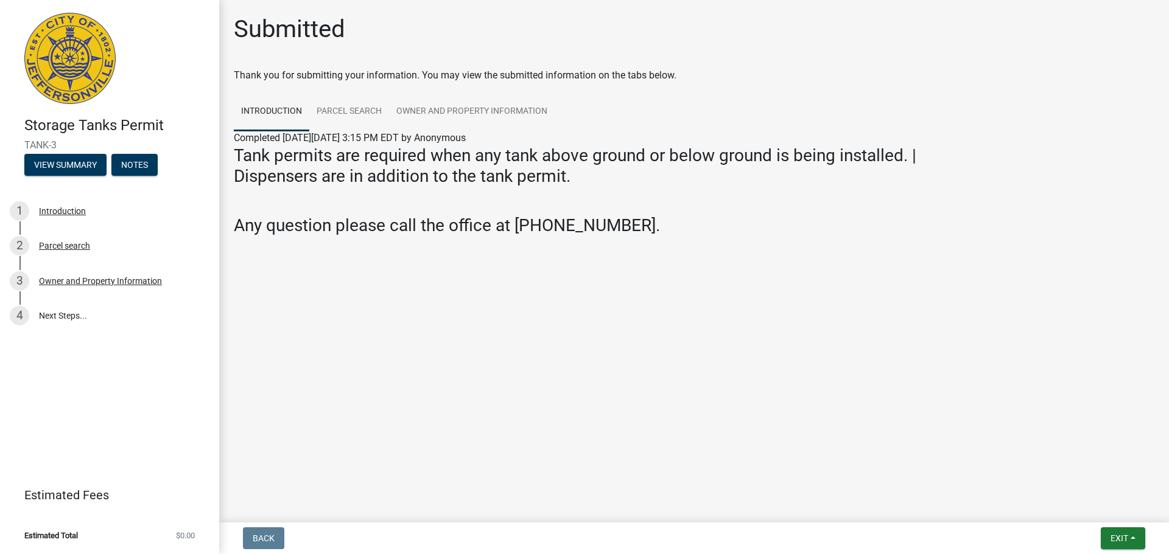
drag, startPoint x: 1047, startPoint y: 27, endPoint x: 967, endPoint y: 48, distance: 82.4
click at [1047, 27] on div "Submitted" at bounding box center [694, 34] width 920 height 39
click at [1028, 286] on main "Submitted Thank you for submitting your information. You may view the submitted…" at bounding box center [693, 259] width 949 height 518
click at [1071, 422] on main "Submitted Thank you for submitting your information. You may view the submitted…" at bounding box center [693, 259] width 949 height 518
